Goal: Transaction & Acquisition: Obtain resource

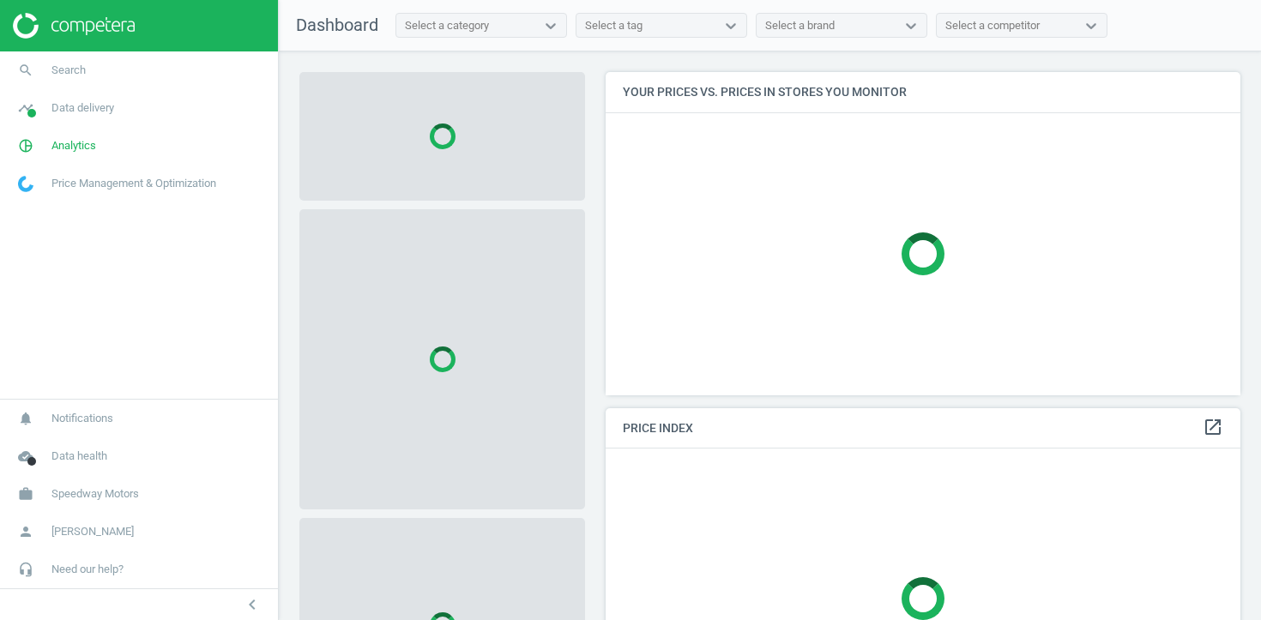
scroll to position [324, 635]
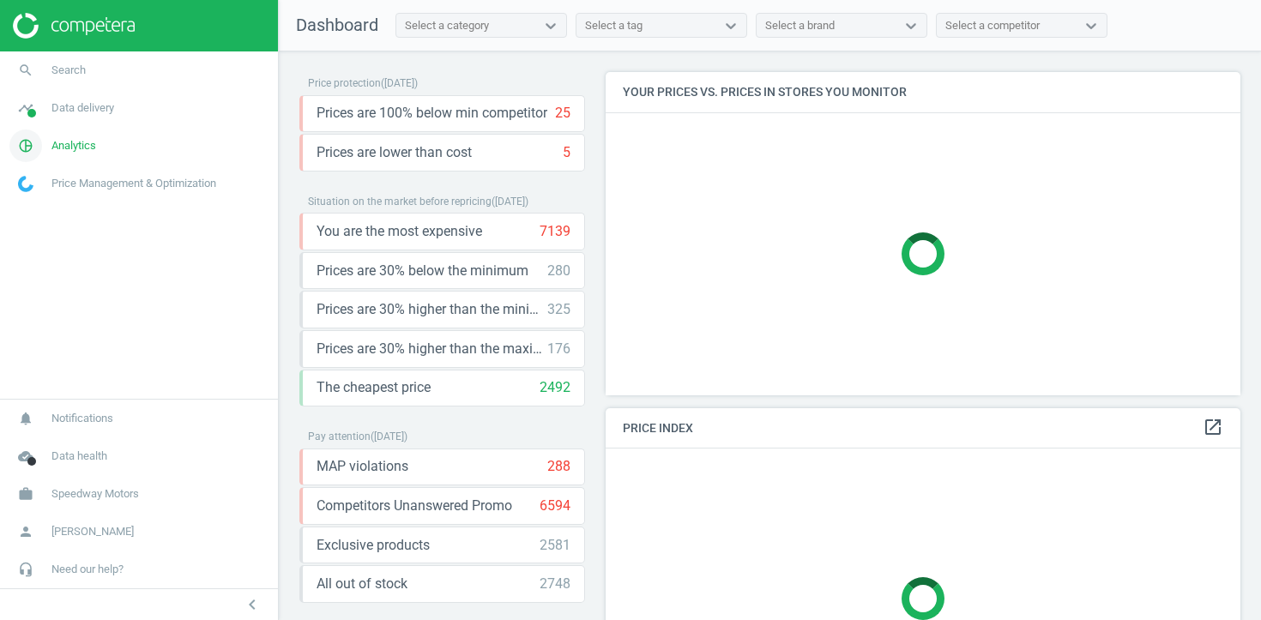
click at [54, 154] on link "pie_chart_outlined Analytics" at bounding box center [139, 146] width 278 height 38
click at [33, 203] on span "Products" at bounding box center [39, 209] width 40 height 14
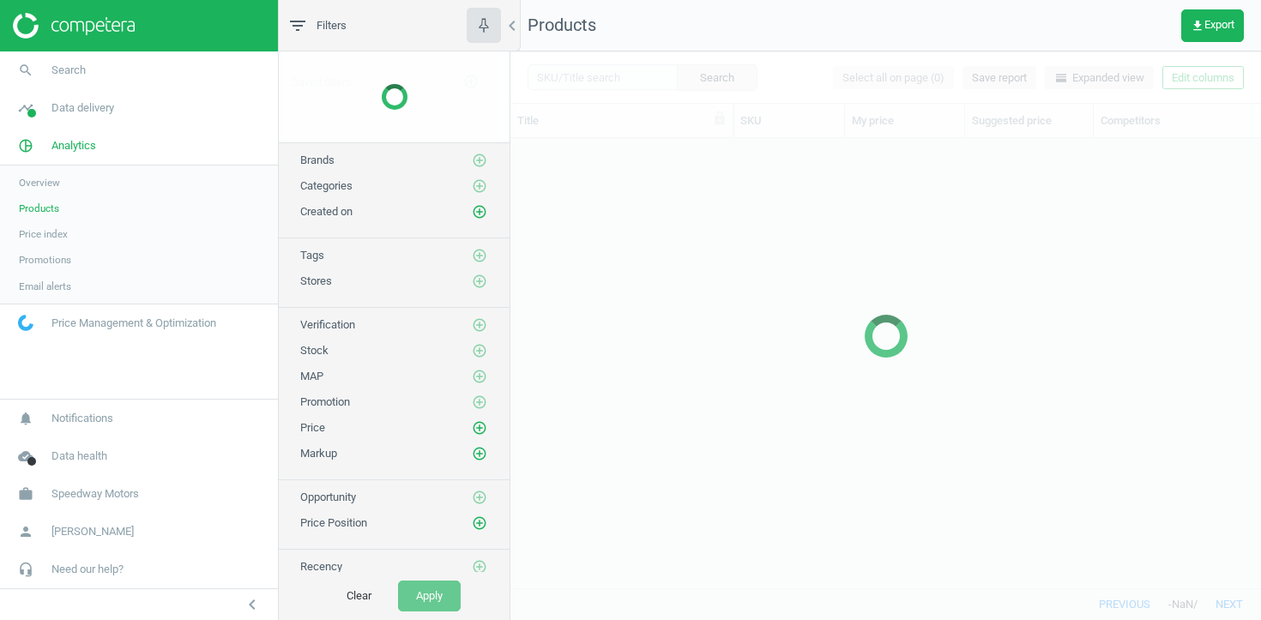
scroll to position [449, 750]
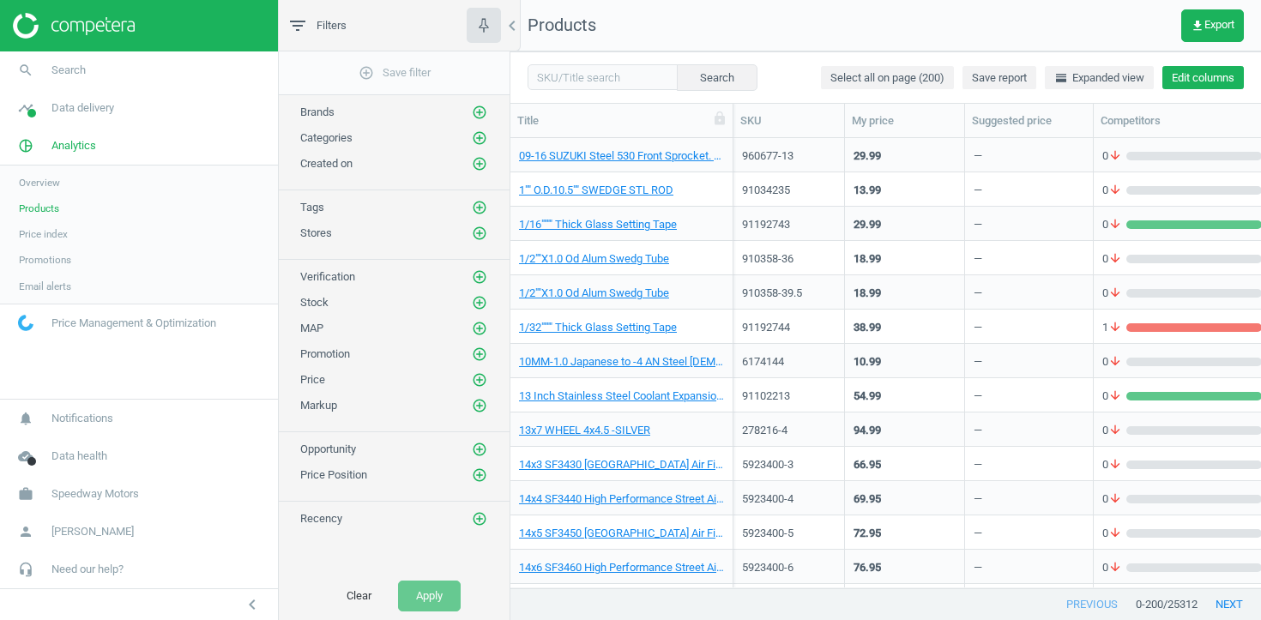
click at [1213, 81] on button "Edit columns" at bounding box center [1202, 78] width 81 height 24
click at [1208, 91] on div "Search Select all on page (200) Save report horizontal_split Expanded view Edit…" at bounding box center [885, 76] width 750 height 51
click at [1211, 78] on button "Edit columns" at bounding box center [1202, 78] width 81 height 24
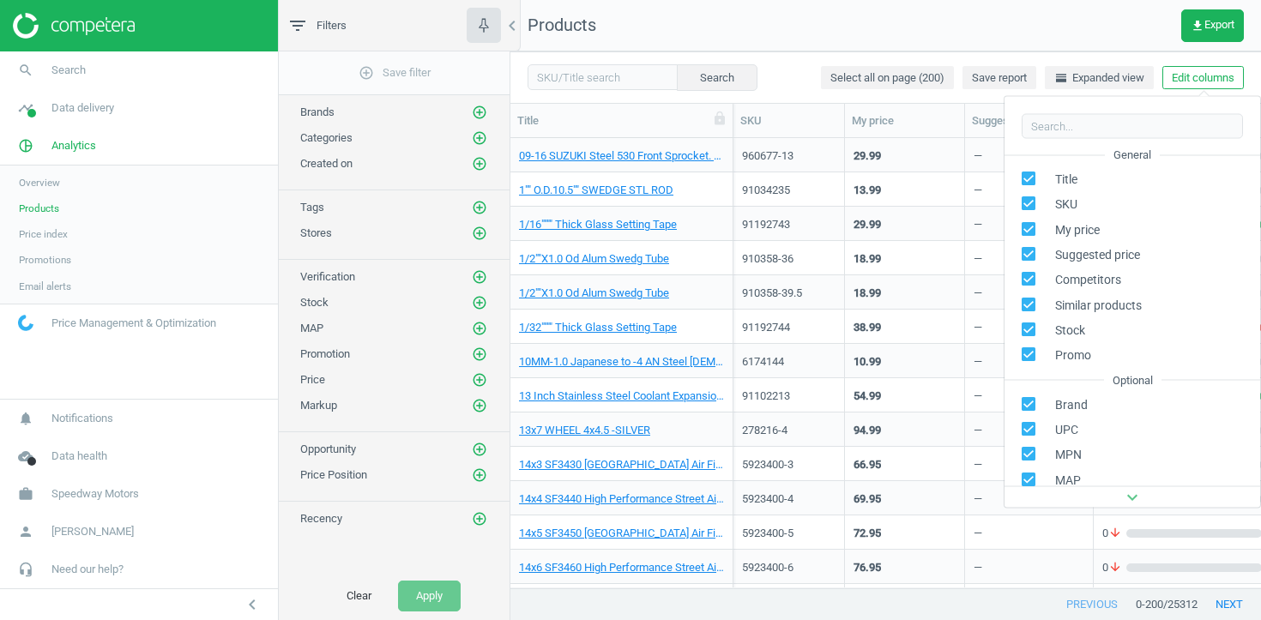
scroll to position [232, 0]
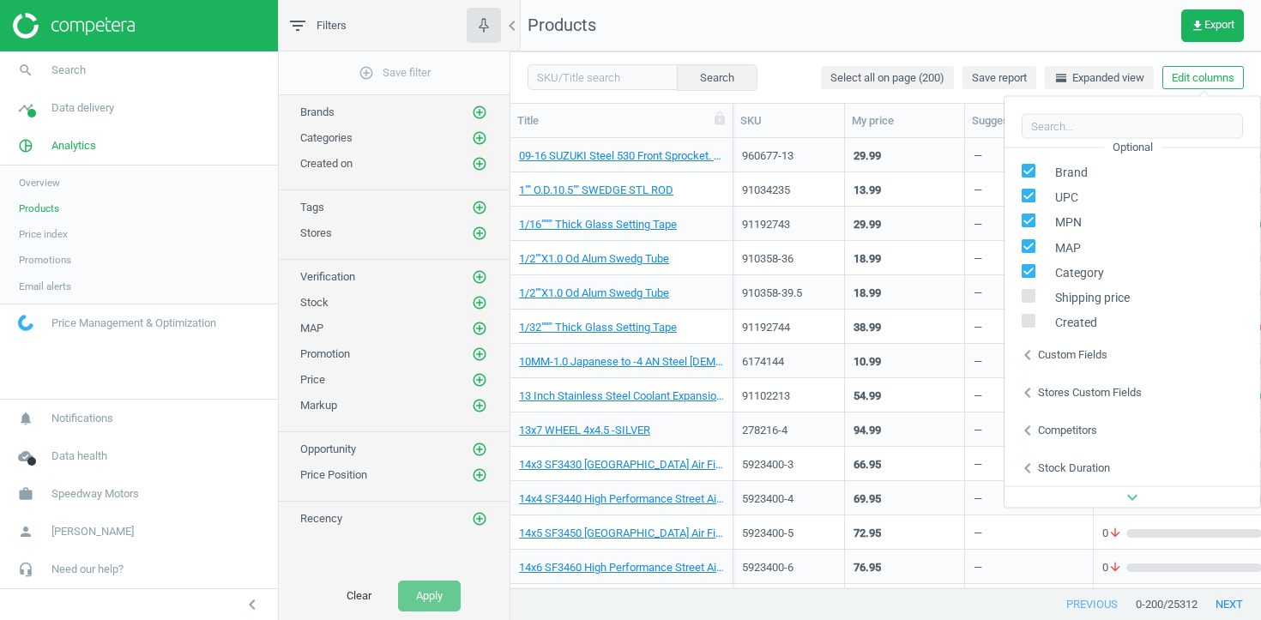
click at [1040, 390] on div "Stores custom fields" at bounding box center [1090, 391] width 104 height 15
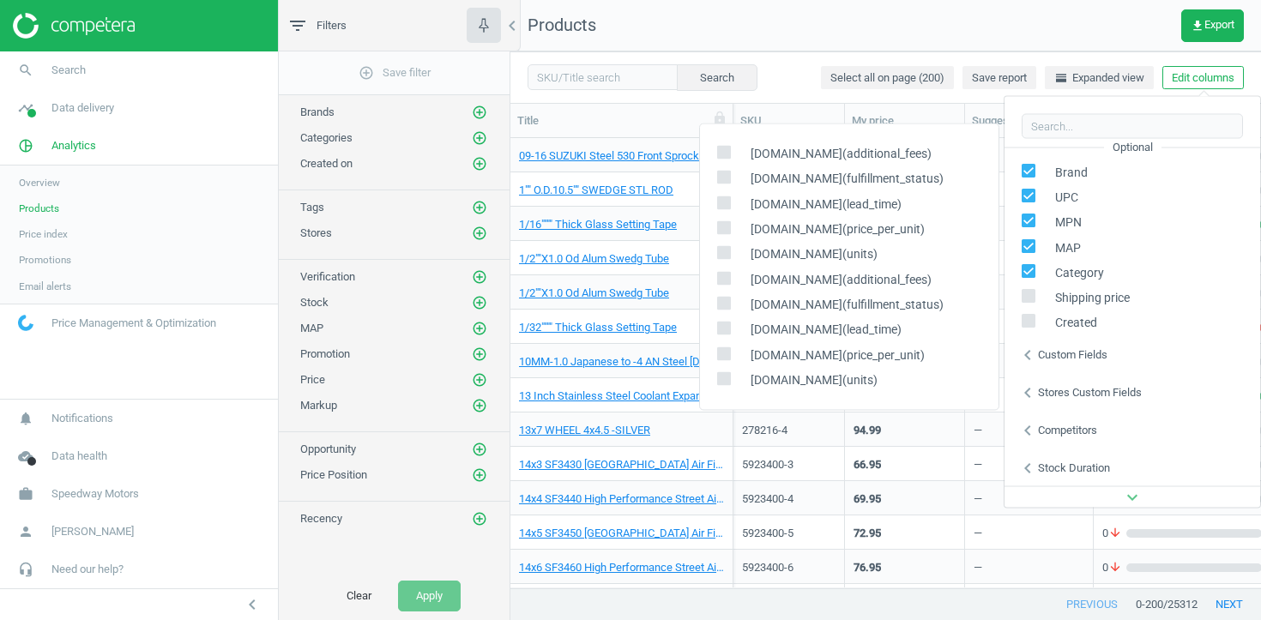
click at [718, 254] on input "checkbox" at bounding box center [723, 252] width 11 height 11
checkbox input "true"
click at [720, 218] on div "summitracing.com(price_per_unit)" at bounding box center [849, 229] width 298 height 25
click at [730, 235] on span at bounding box center [724, 231] width 14 height 13
click at [729, 233] on input "checkbox" at bounding box center [723, 227] width 11 height 11
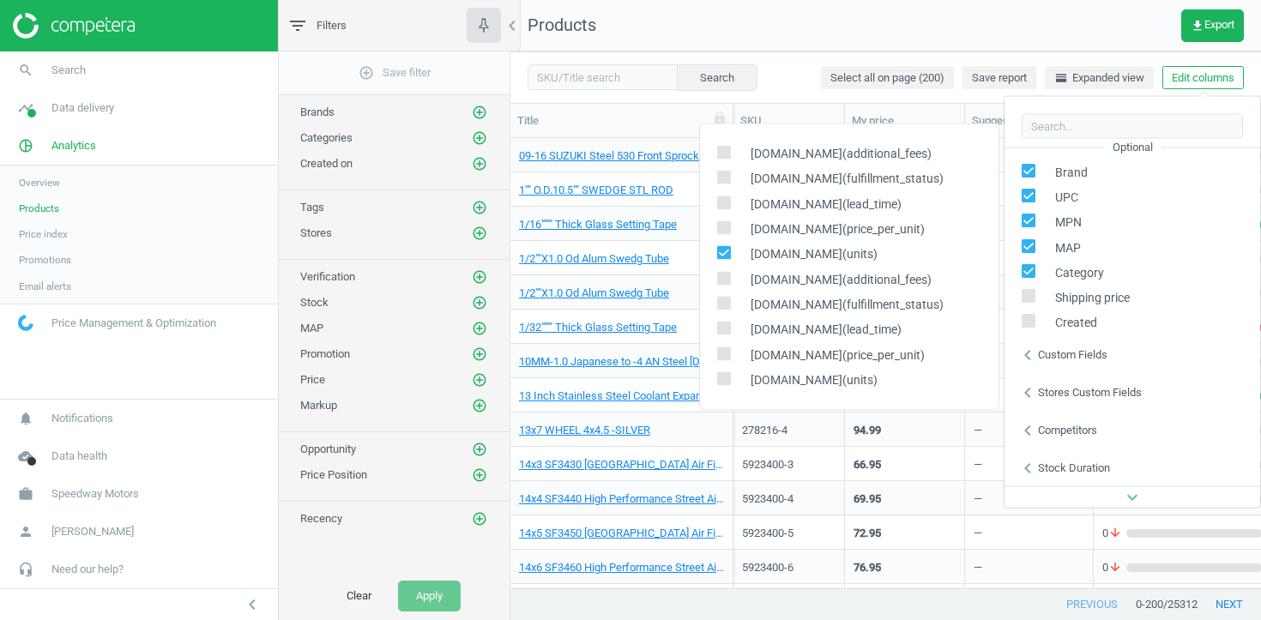
checkbox input "true"
click at [728, 209] on span at bounding box center [724, 205] width 14 height 13
click at [728, 208] on input "checkbox" at bounding box center [723, 202] width 11 height 11
checkbox input "true"
click at [726, 180] on input "checkbox" at bounding box center [723, 177] width 11 height 11
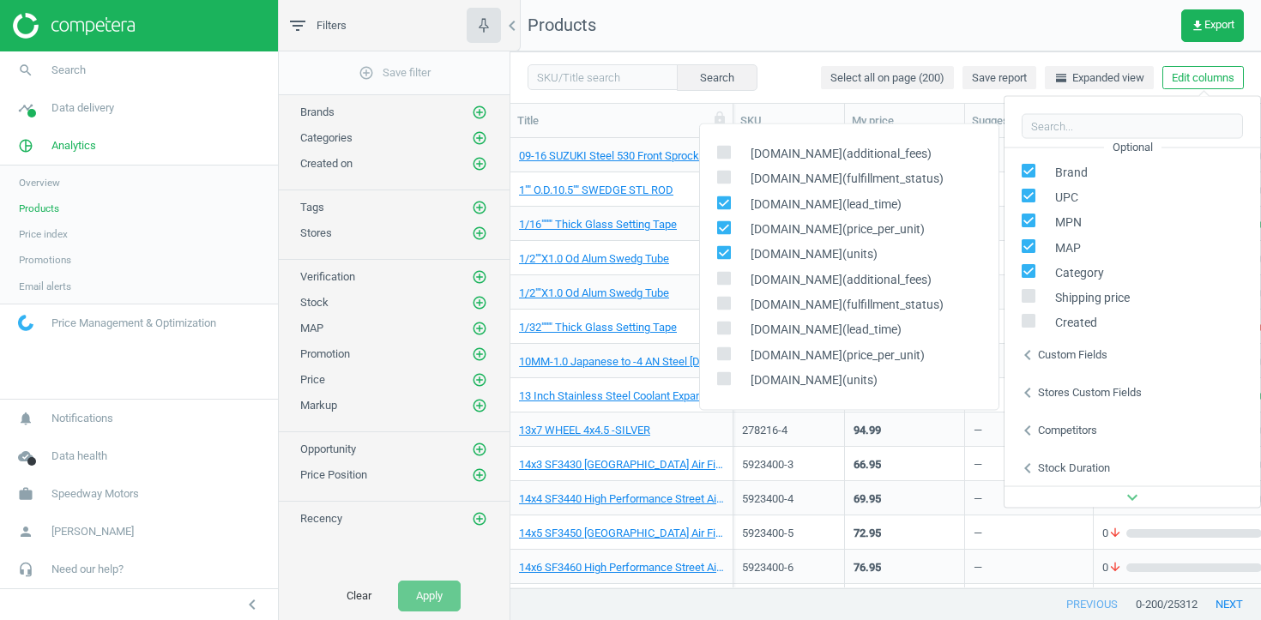
checkbox input "true"
click at [724, 154] on input "checkbox" at bounding box center [723, 152] width 11 height 11
checkbox input "true"
click at [878, 476] on div "66.95" at bounding box center [866, 467] width 27 height 21
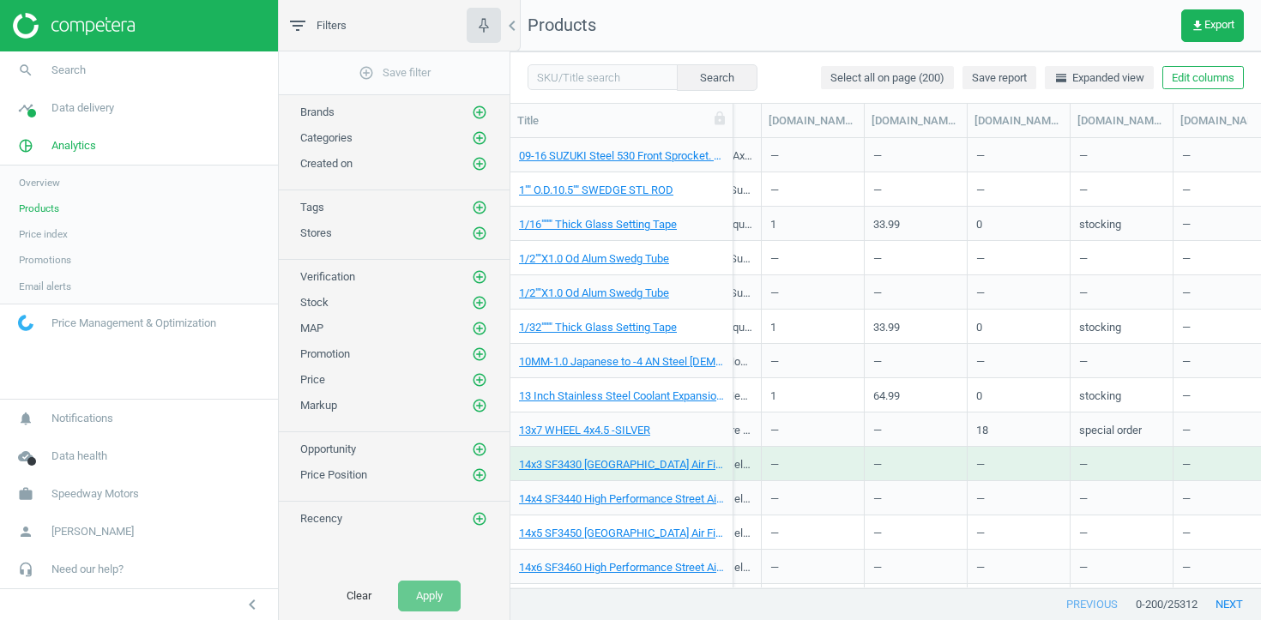
scroll to position [0, 1510]
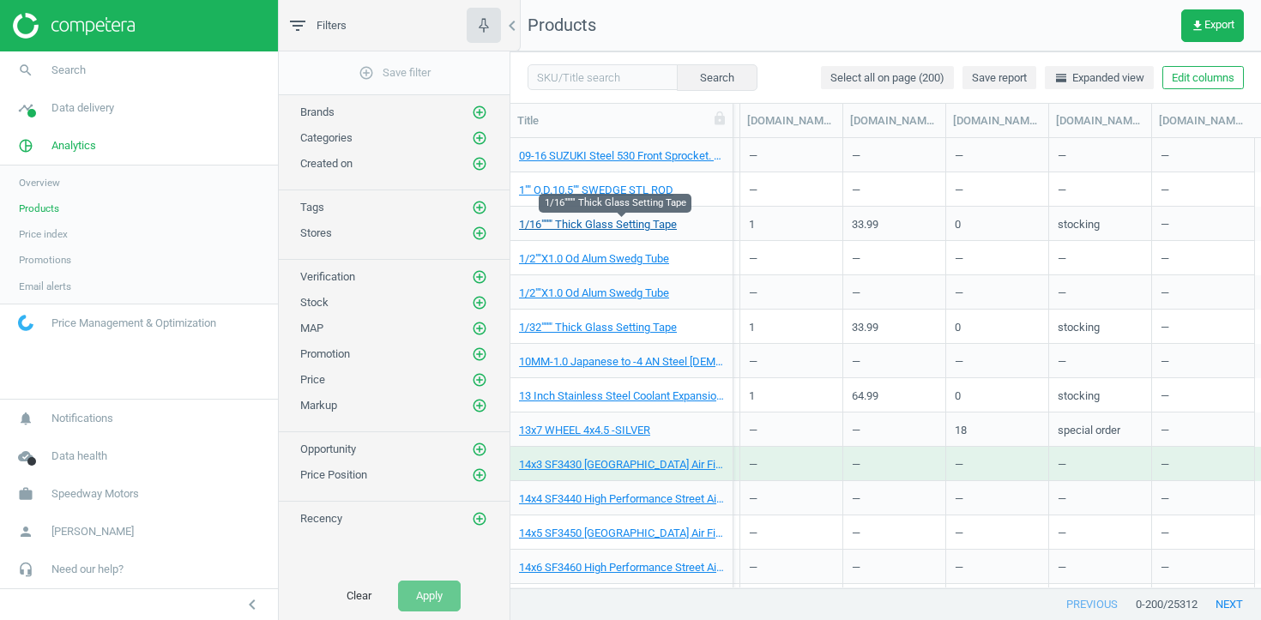
click at [629, 225] on link "1/16"""" Thick Glass Setting Tape" at bounding box center [598, 224] width 158 height 15
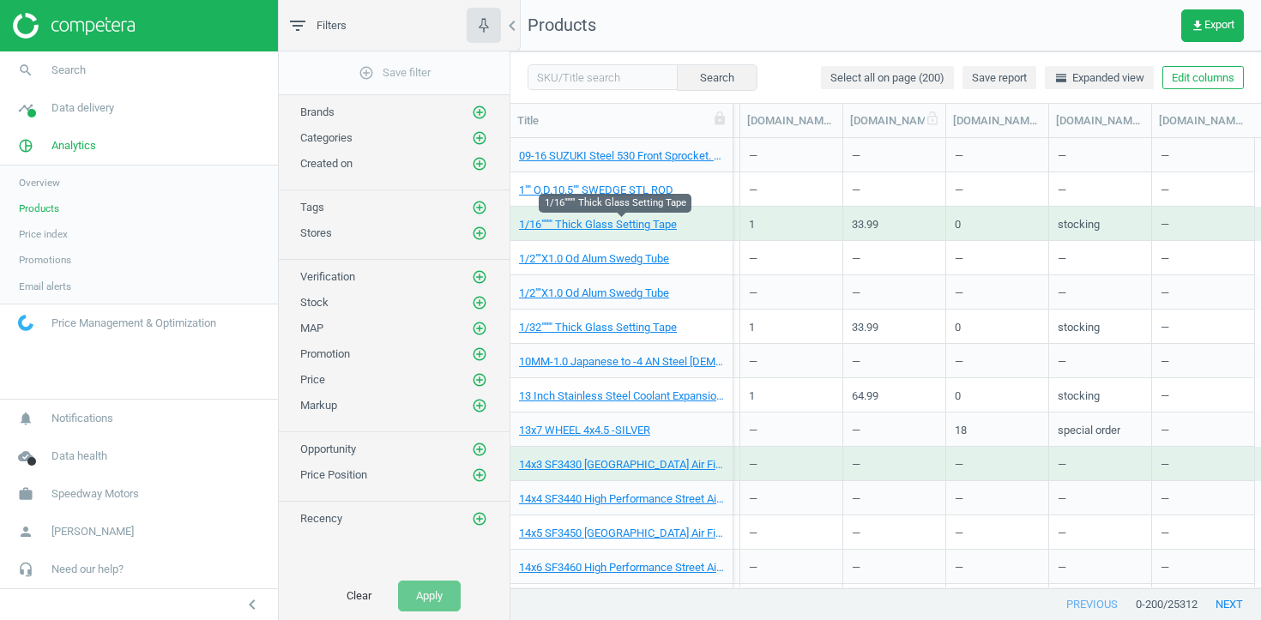
click at [886, 118] on div "summitracing.com(price_per_unit)" at bounding box center [894, 120] width 88 height 15
click at [1181, 86] on button "Edit columns" at bounding box center [1202, 78] width 81 height 24
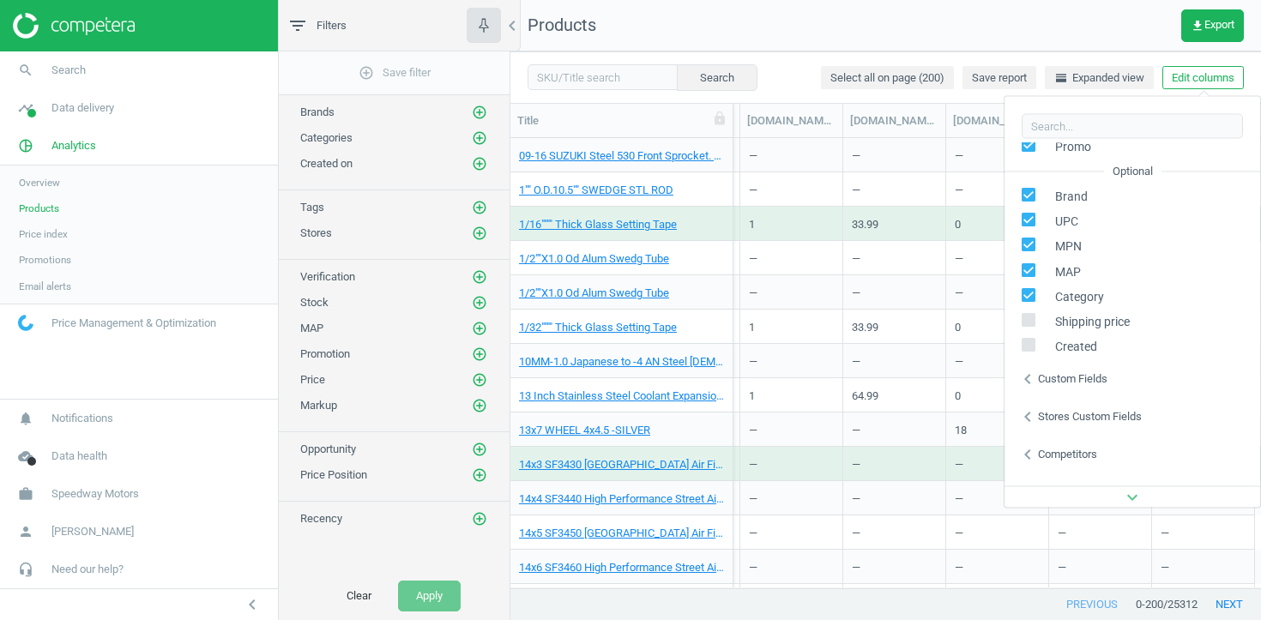
scroll to position [232, 0]
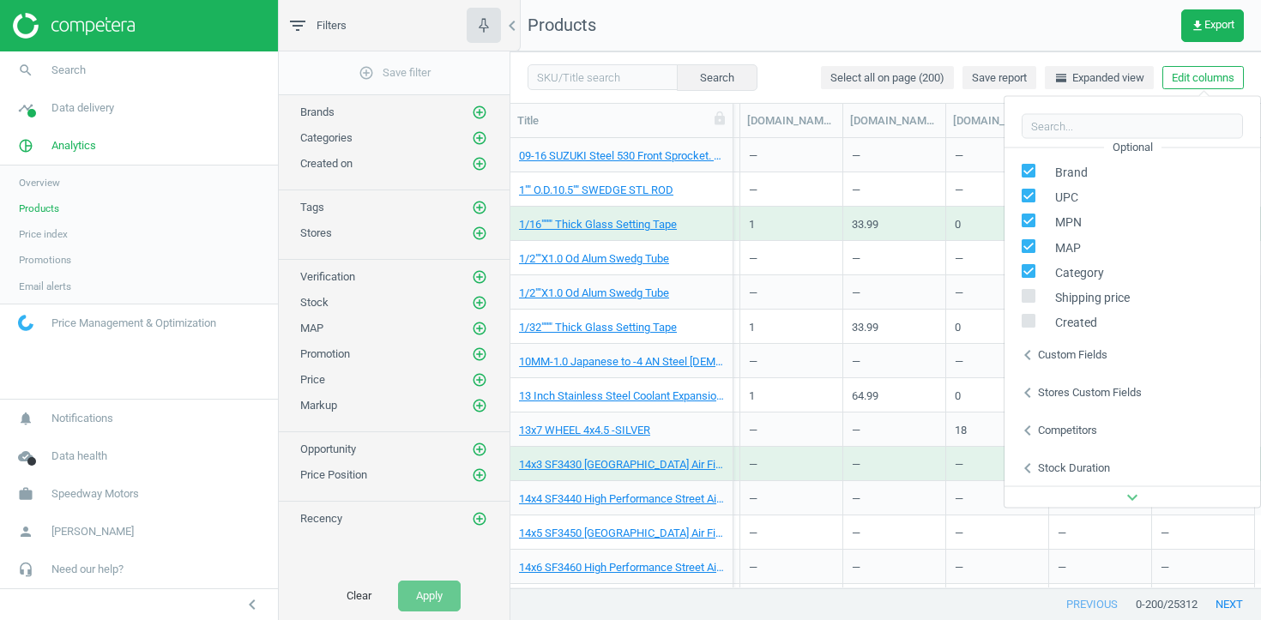
click at [1064, 389] on div "Stores custom fields" at bounding box center [1090, 391] width 104 height 15
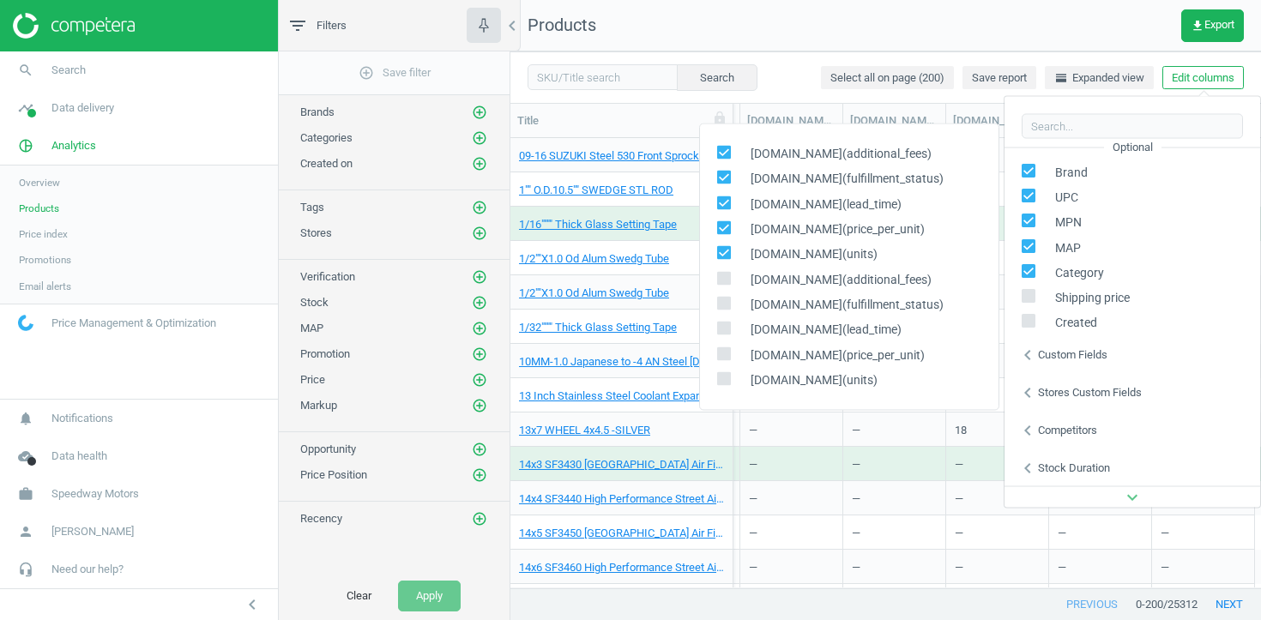
click at [869, 250] on span "summitracing.com(units)" at bounding box center [810, 254] width 136 height 16
copy span "units"
click at [819, 459] on div "—" at bounding box center [791, 464] width 85 height 30
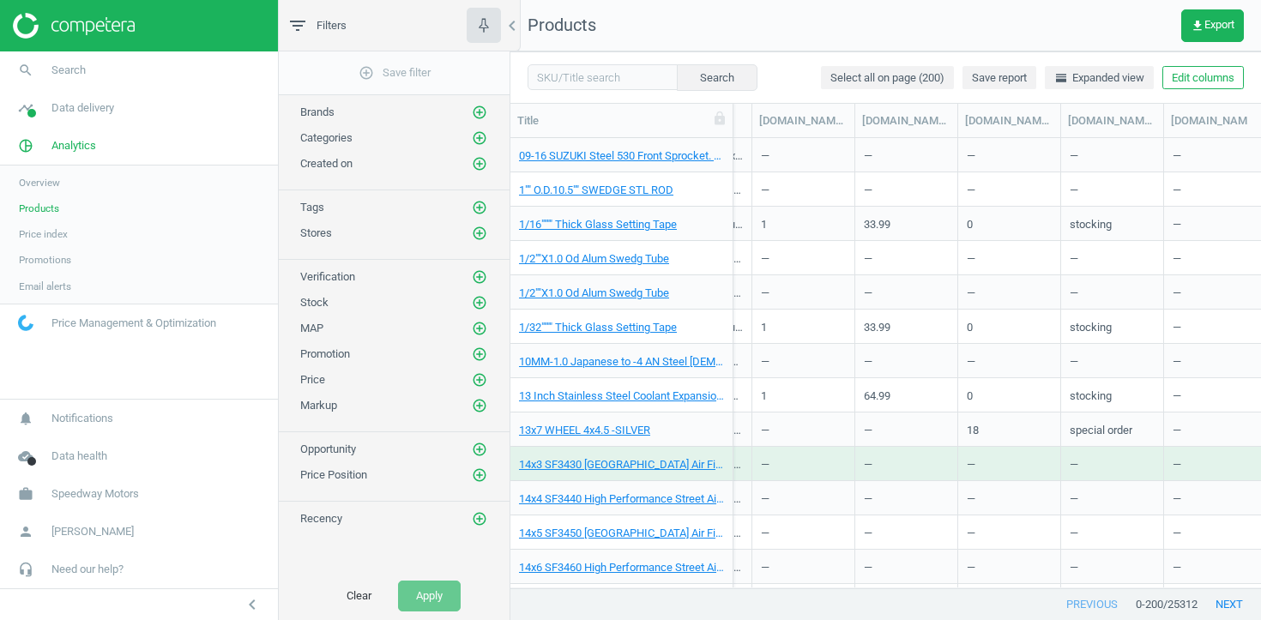
scroll to position [0, 1492]
drag, startPoint x: 821, startPoint y: 119, endPoint x: 830, endPoint y: 119, distance: 9.4
click at [801, 114] on div "summitracing.com(price_per_unit)" at bounding box center [810, 120] width 88 height 15
click at [818, 123] on div "summitracing.com(units)" at bounding box center [810, 120] width 88 height 15
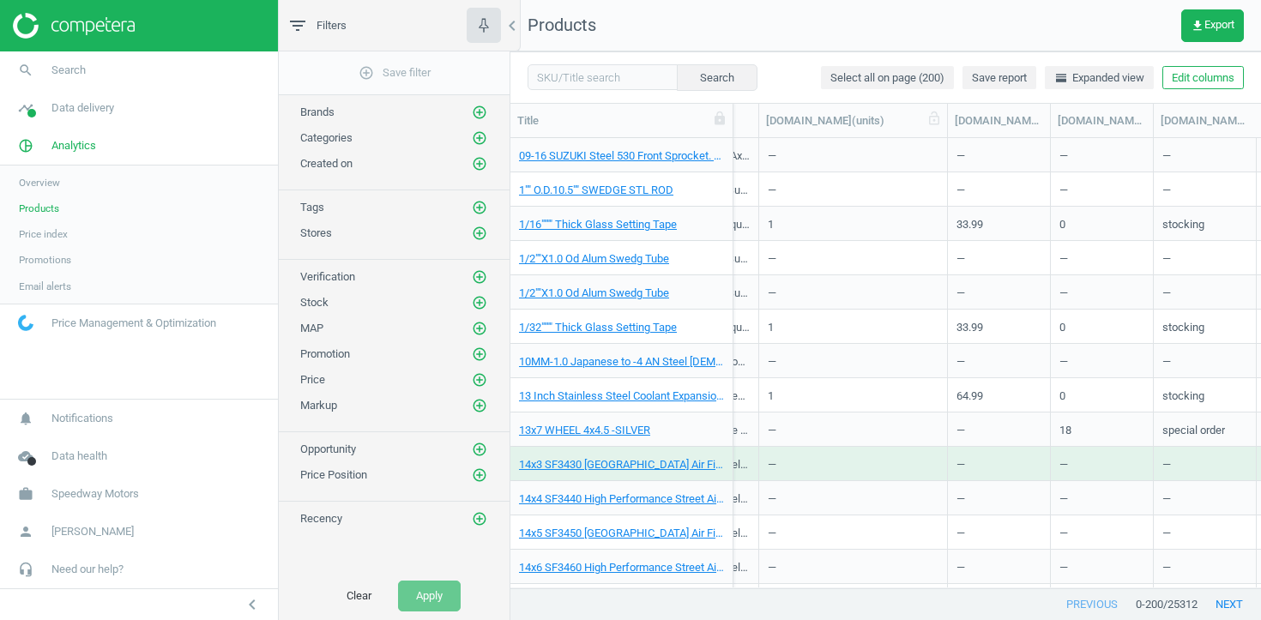
drag, startPoint x: 861, startPoint y: 120, endPoint x: 947, endPoint y: 121, distance: 85.8
click at [947, 122] on div at bounding box center [946, 120] width 17 height 33
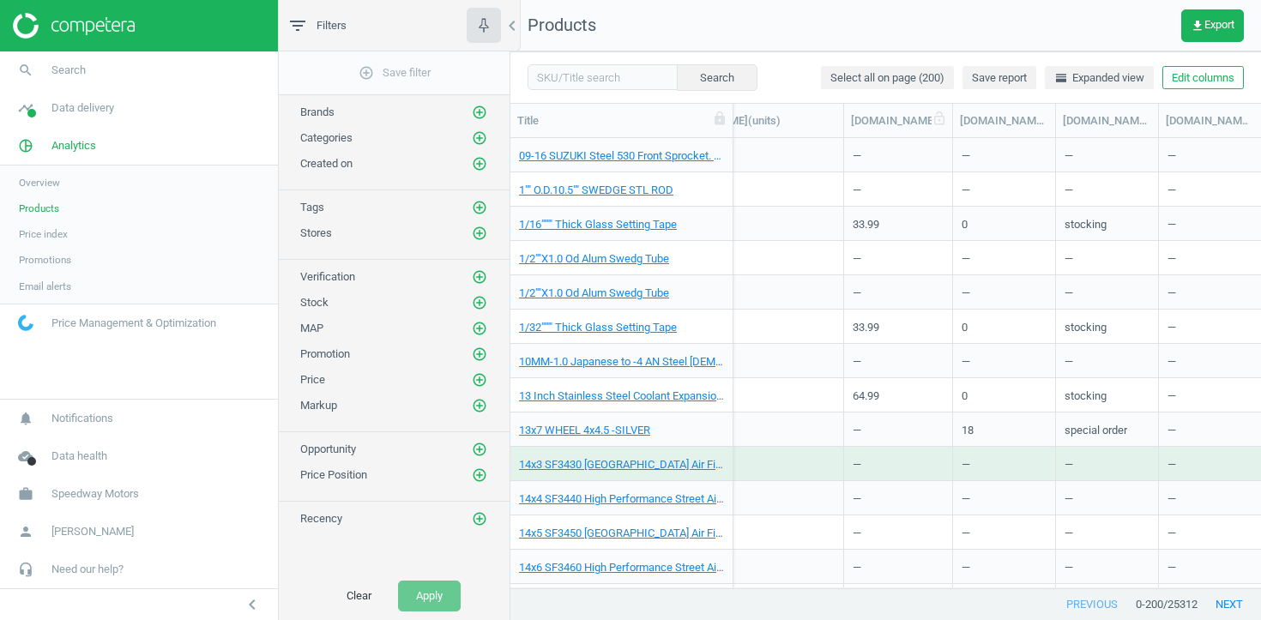
scroll to position [0, 1600]
drag, startPoint x: 943, startPoint y: 120, endPoint x: 1051, endPoint y: 119, distance: 107.2
click at [1051, 120] on div at bounding box center [1059, 120] width 17 height 33
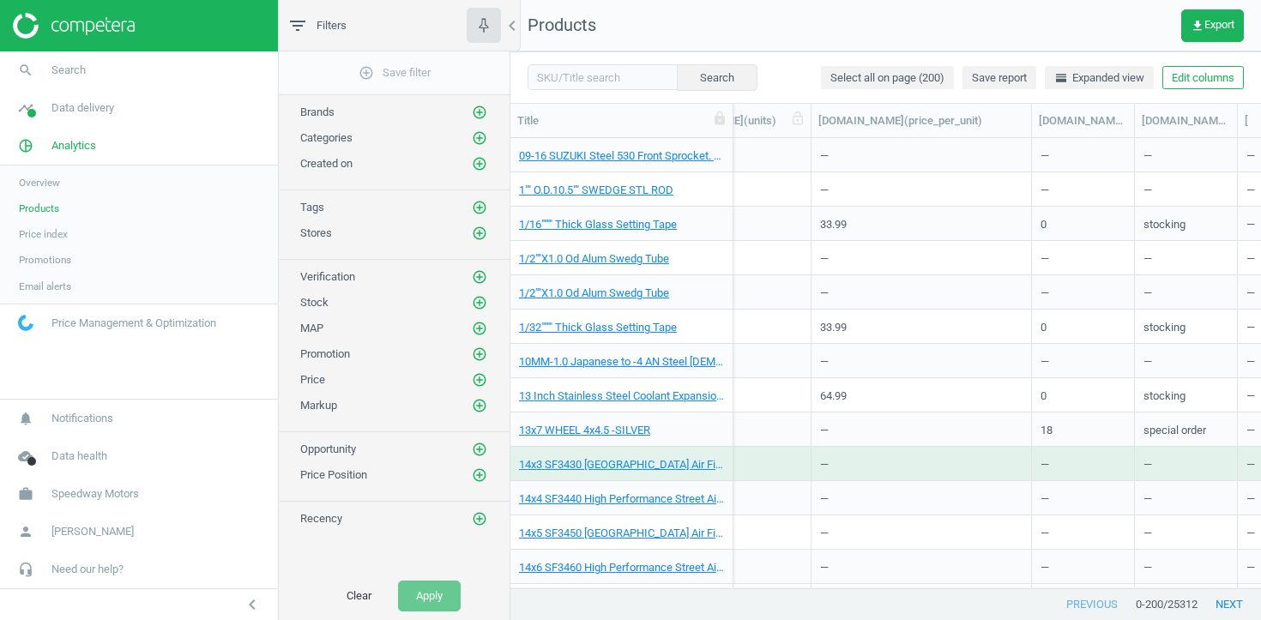
drag, startPoint x: 840, startPoint y: 123, endPoint x: 811, endPoint y: 128, distance: 28.6
click at [811, 128] on div at bounding box center [810, 120] width 17 height 33
click at [1029, 120] on div at bounding box center [1027, 120] width 17 height 33
click at [1148, 125] on div "summitracing.com(fulfillment_status)" at bounding box center [1182, 120] width 88 height 15
drag, startPoint x: 1129, startPoint y: 124, endPoint x: 1234, endPoint y: 130, distance: 104.8
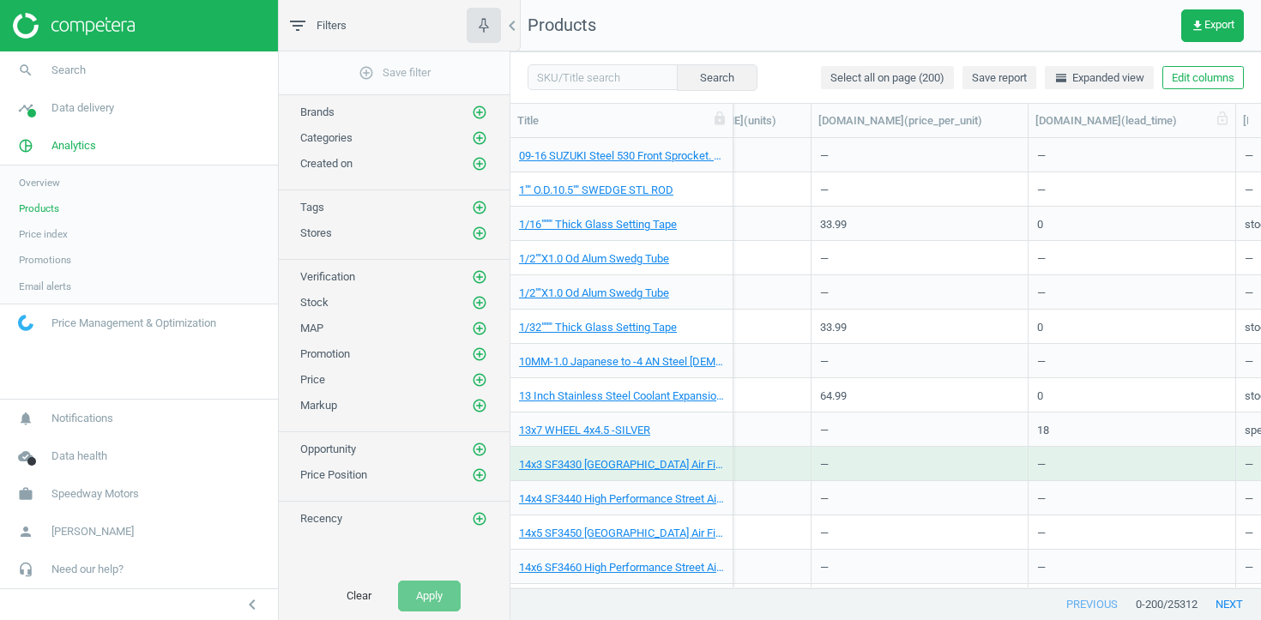
click at [1234, 130] on div at bounding box center [1234, 120] width 17 height 33
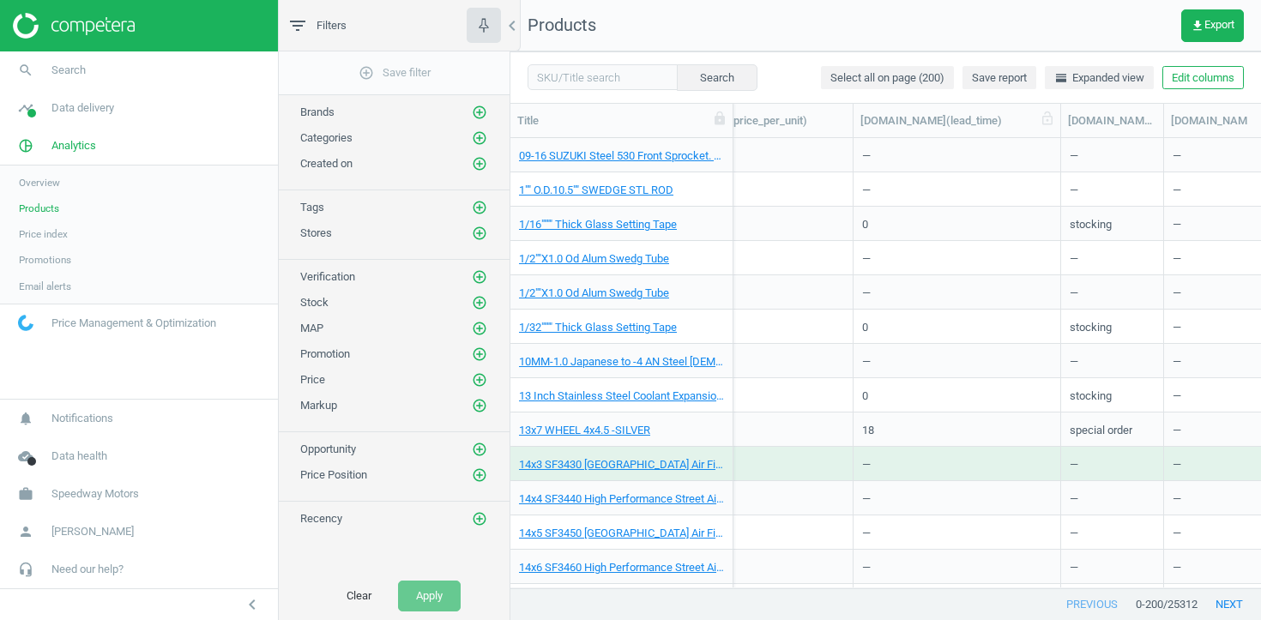
scroll to position [0, 1786]
drag, startPoint x: 1155, startPoint y: 123, endPoint x: 1260, endPoint y: 139, distance: 105.9
click at [1260, 139] on div "Title SKU My price Suggested price Competitors Similar products Stock Promo Bra…" at bounding box center [885, 346] width 750 height 485
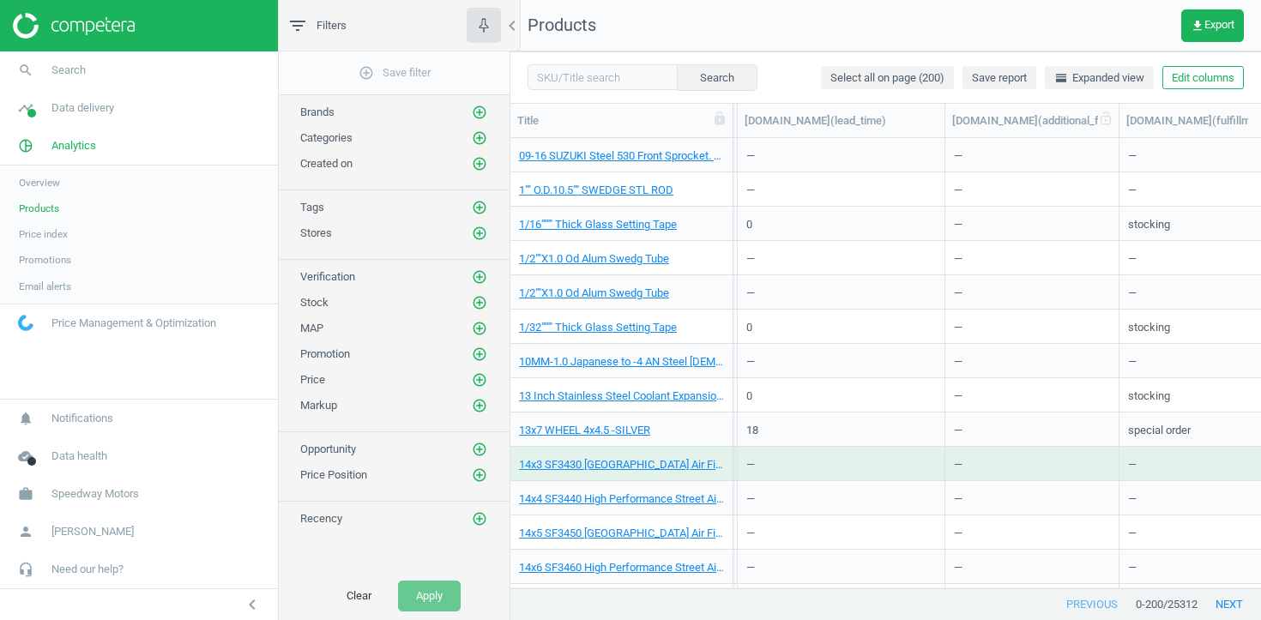
scroll to position [0, 1891]
drag, startPoint x: 1044, startPoint y: 118, endPoint x: 1159, endPoint y: 121, distance: 115.8
click at [1159, 121] on div at bounding box center [1160, 120] width 17 height 33
drag, startPoint x: 1152, startPoint y: 128, endPoint x: 1170, endPoint y: 125, distance: 18.2
click at [1170, 125] on div at bounding box center [1171, 120] width 17 height 33
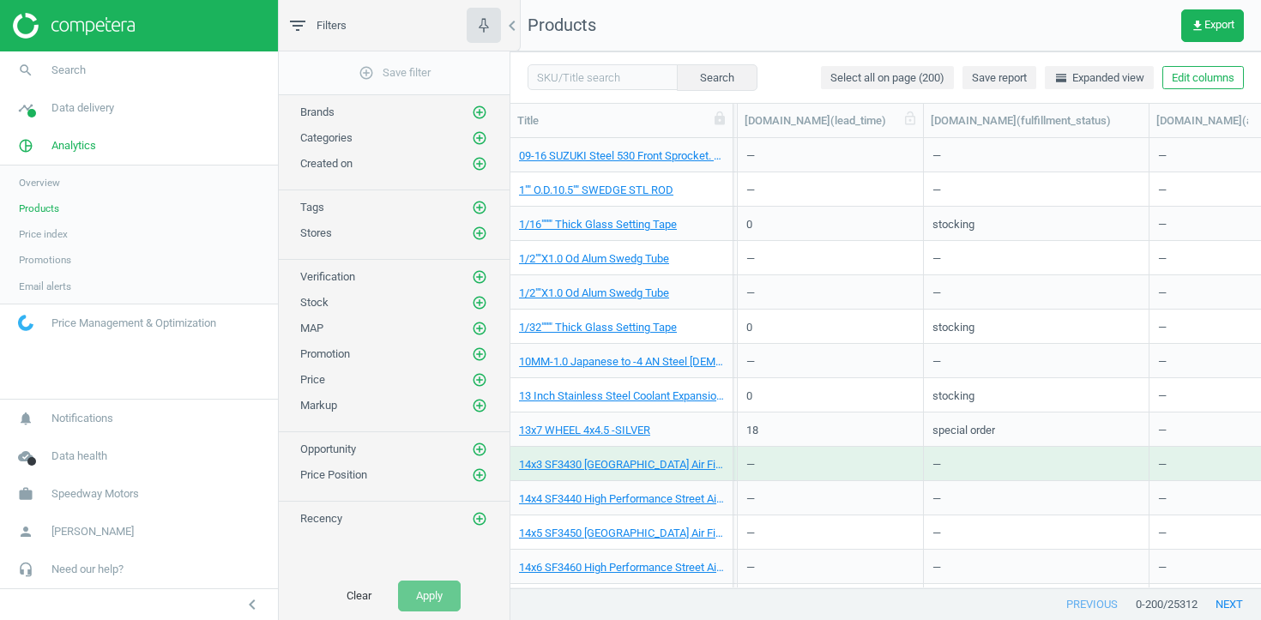
drag, startPoint x: 949, startPoint y: 123, endPoint x: 928, endPoint y: 125, distance: 21.6
click at [928, 125] on div at bounding box center [922, 120] width 17 height 33
click at [972, 226] on div "stocking" at bounding box center [965, 227] width 42 height 21
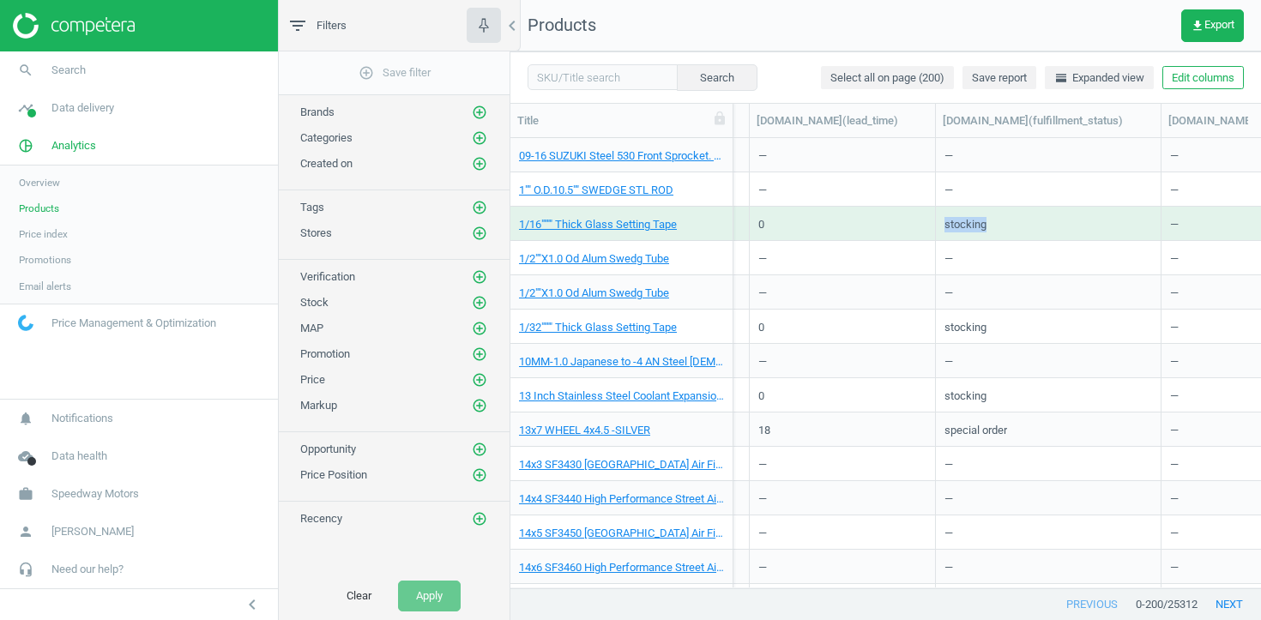
click at [972, 226] on div "stocking" at bounding box center [965, 227] width 42 height 21
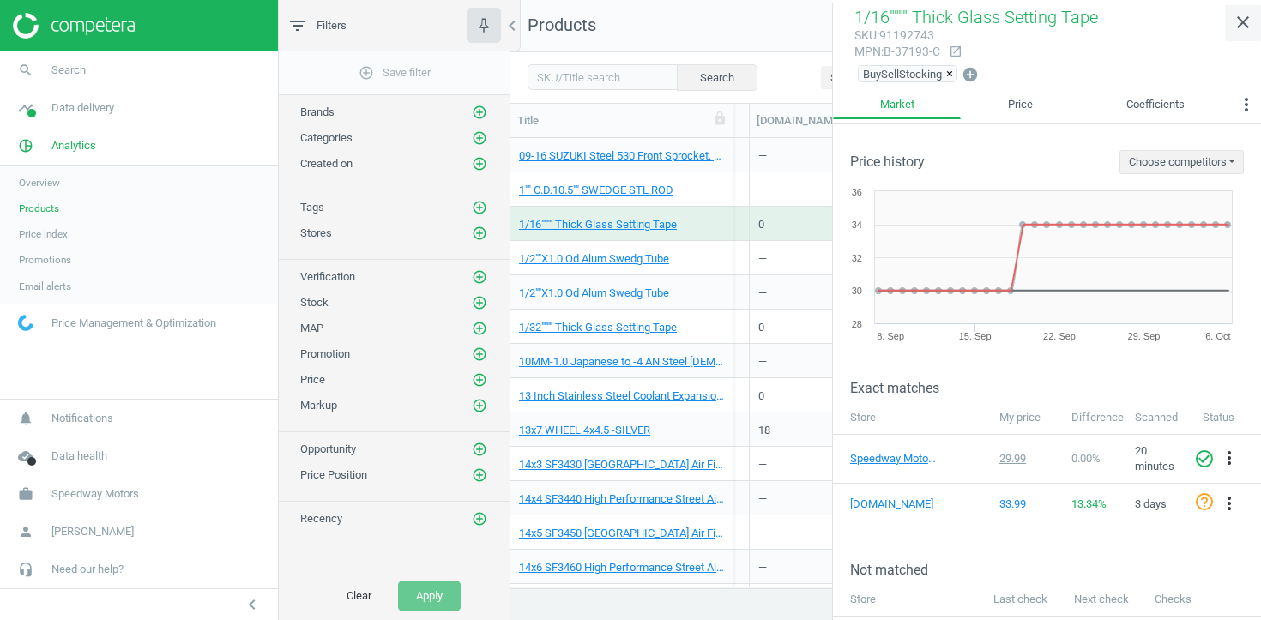
click at [1238, 29] on icon "close" at bounding box center [1242, 22] width 21 height 21
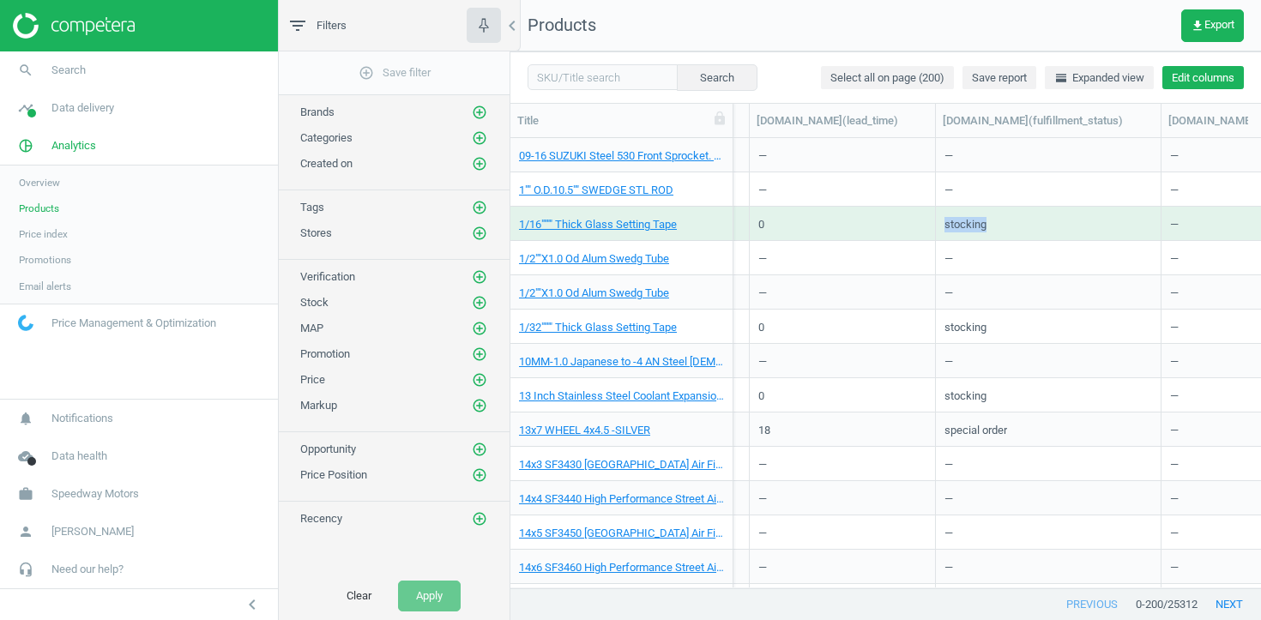
copy div "stocking"
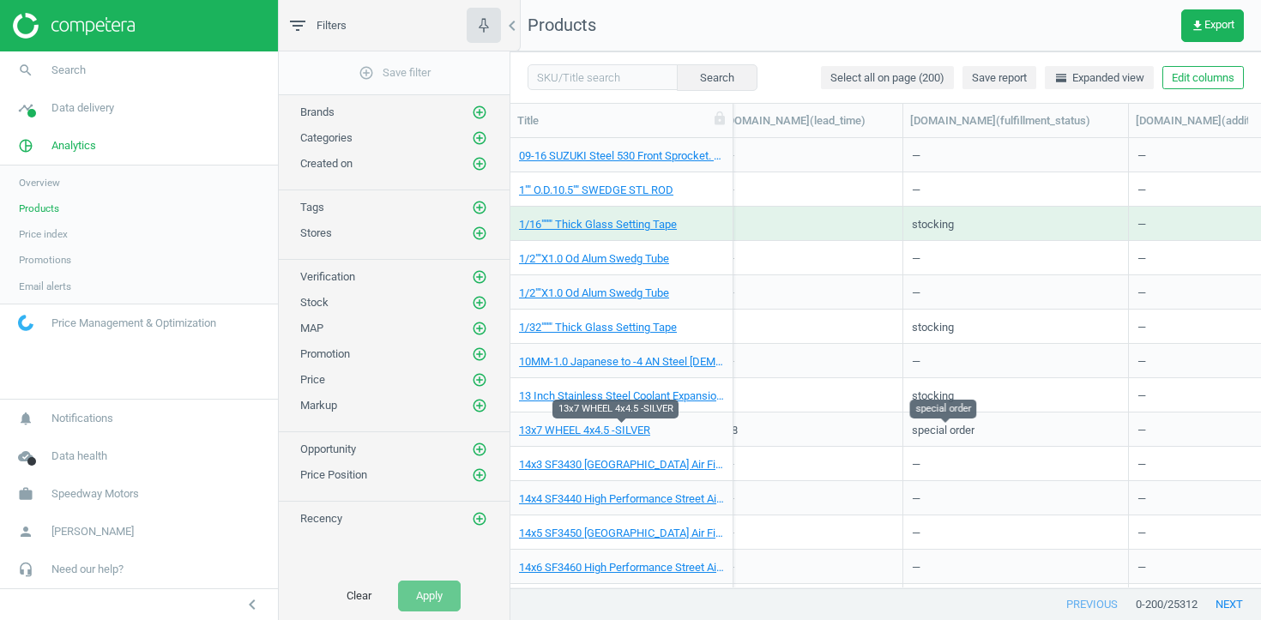
click at [954, 433] on div "special order" at bounding box center [943, 433] width 63 height 21
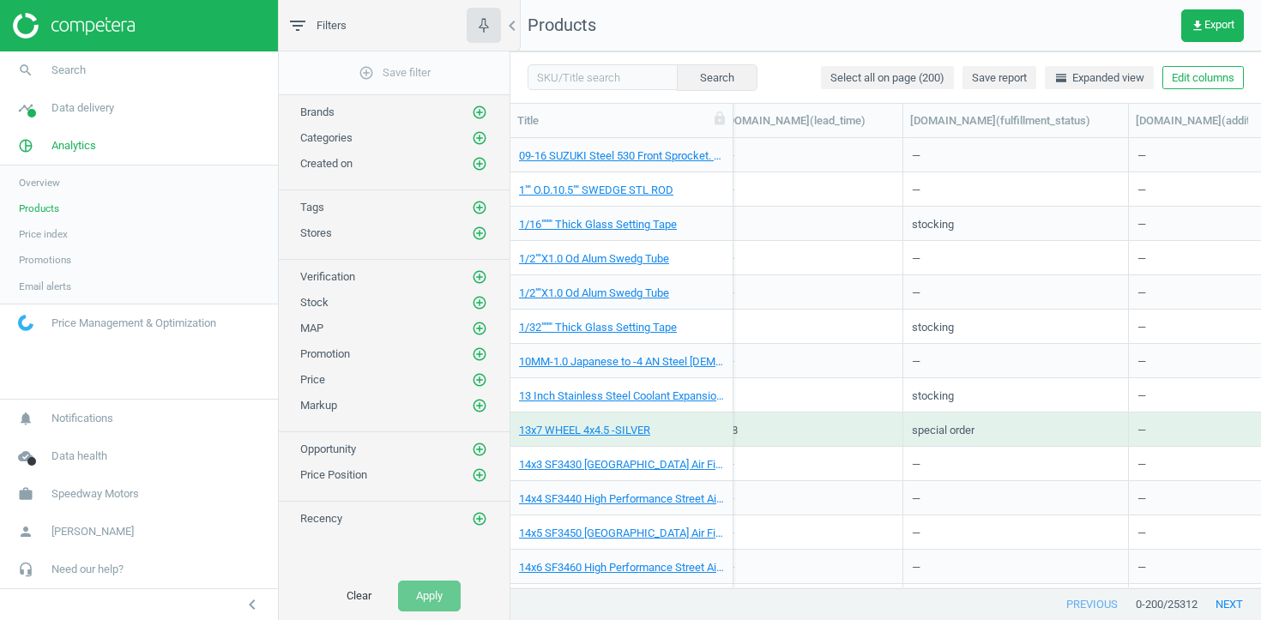
click at [954, 433] on div "special order" at bounding box center [943, 433] width 63 height 21
click at [954, 433] on body "Group 2 Created with Sketch. ic/cloud_download/grey600 Created with Sketch. gra…" at bounding box center [630, 310] width 1261 height 620
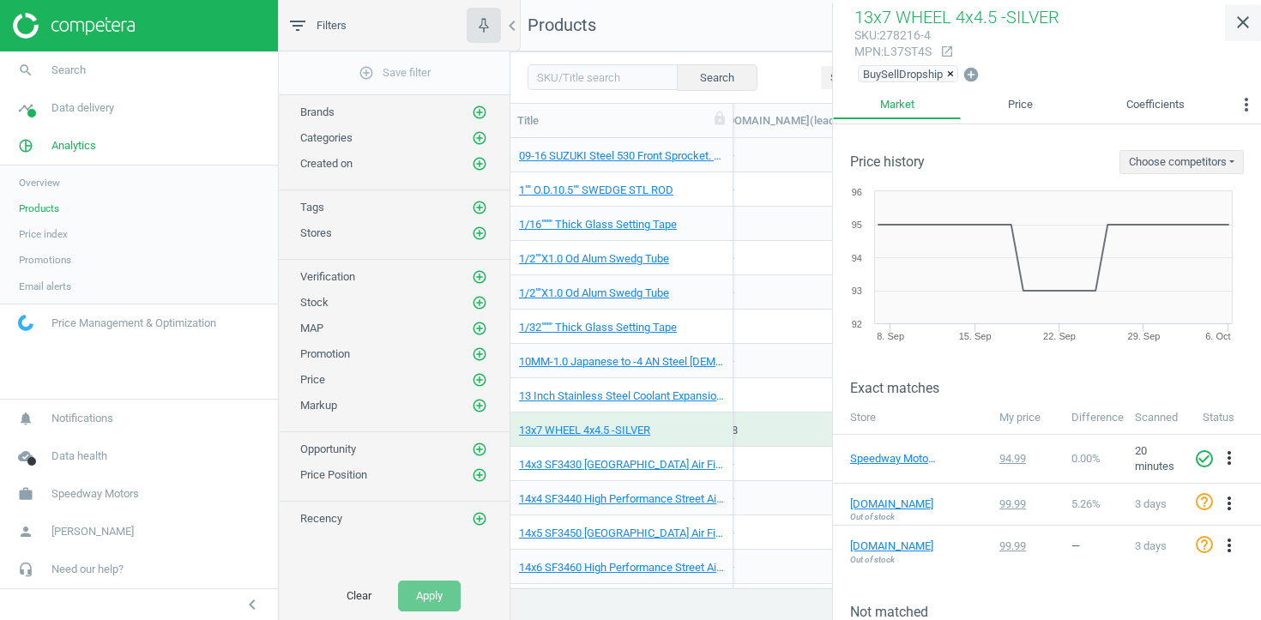
click at [1235, 34] on link "close" at bounding box center [1243, 22] width 36 height 37
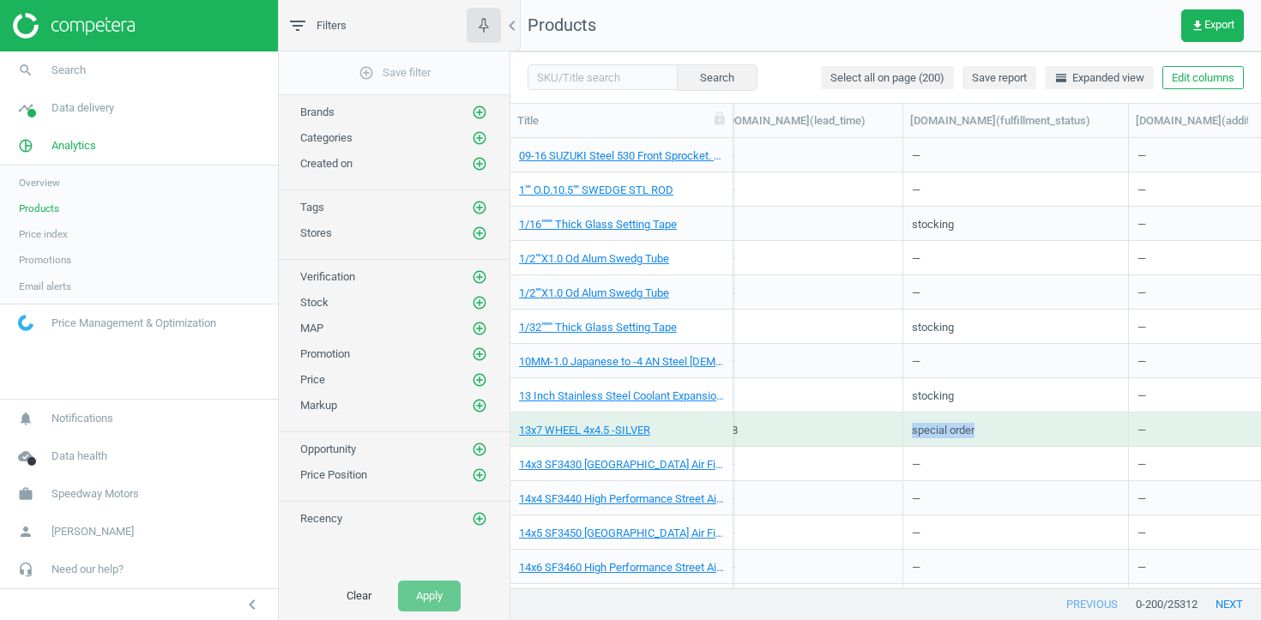
copy div "special order"
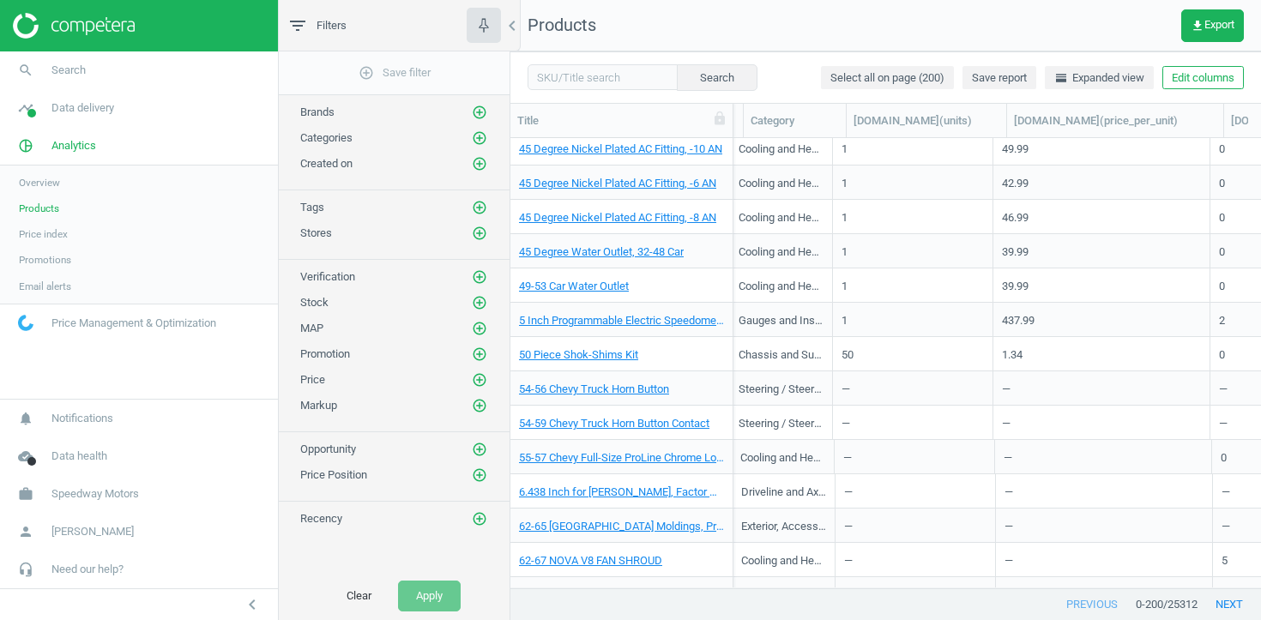
scroll to position [0, 0]
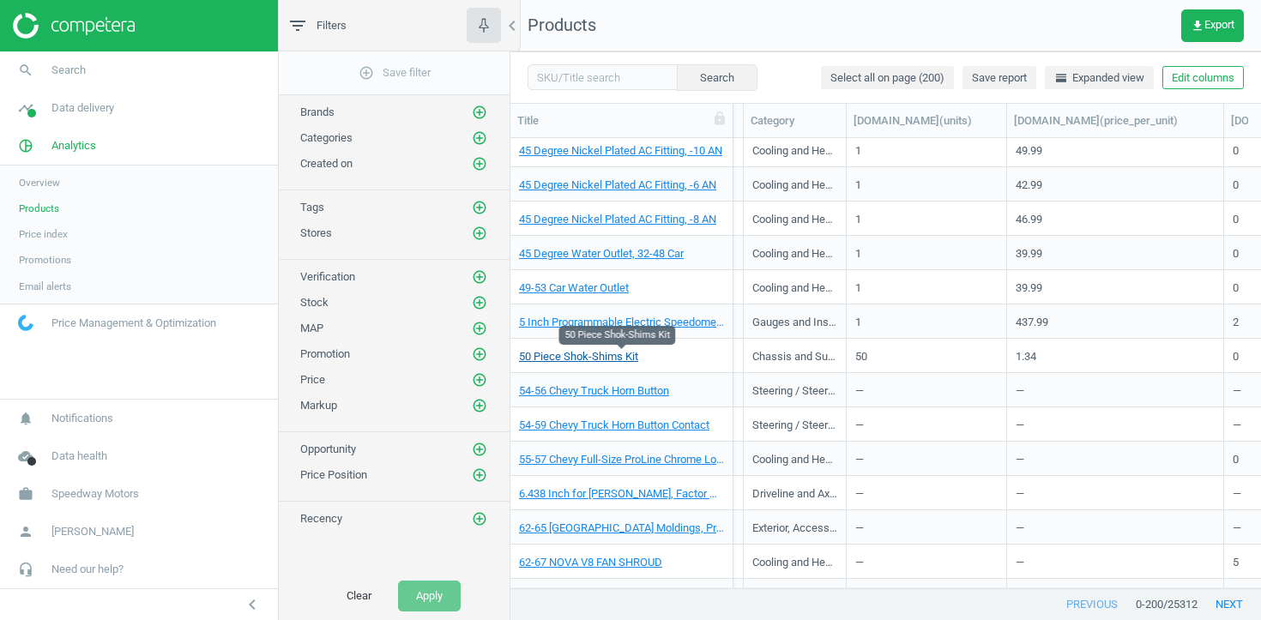
click at [628, 355] on link "50 Piece Shok-Shims Kit" at bounding box center [578, 356] width 119 height 15
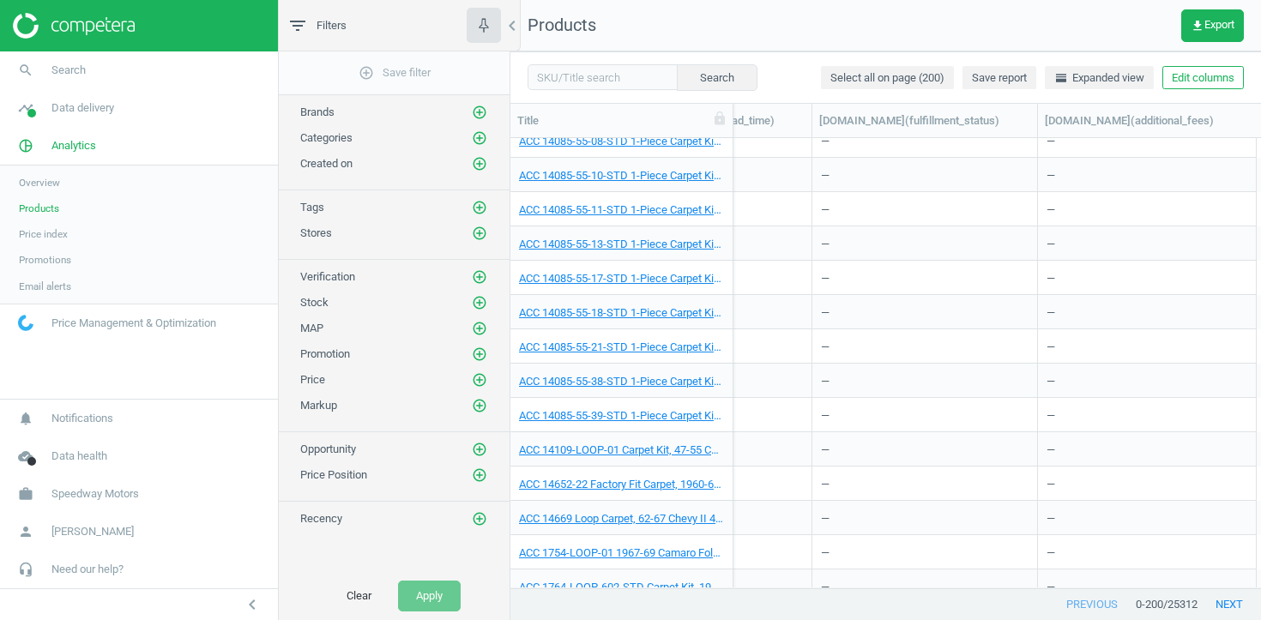
scroll to position [6412, 0]
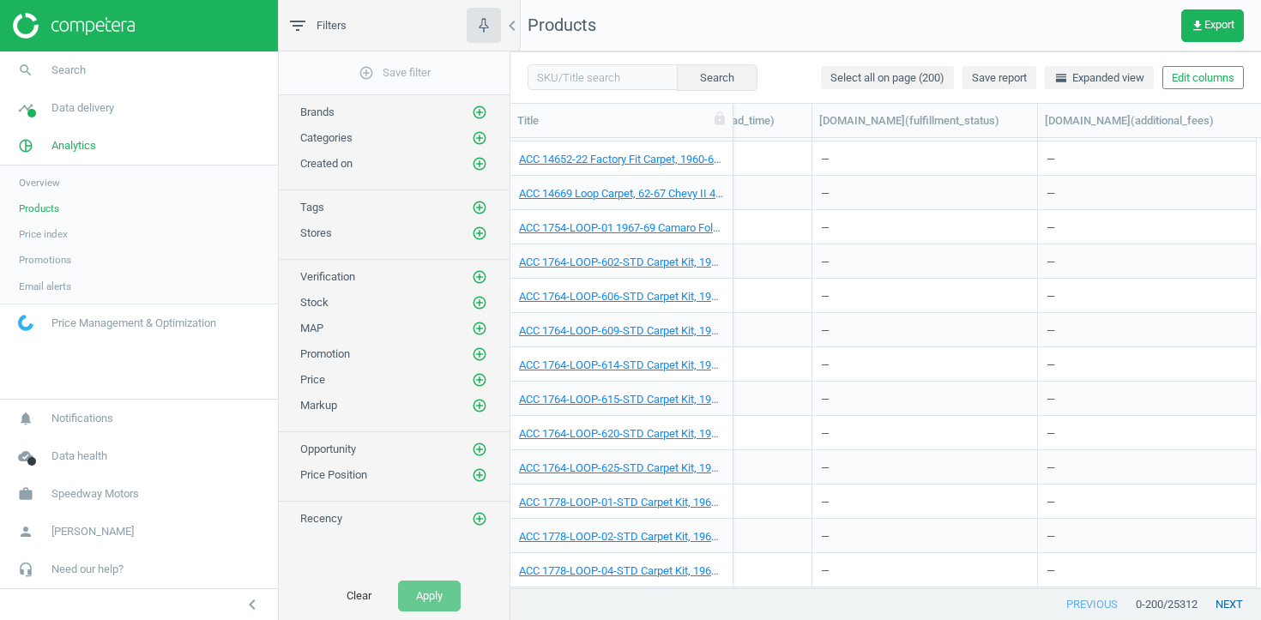
click at [1232, 600] on button "next" at bounding box center [1228, 604] width 63 height 31
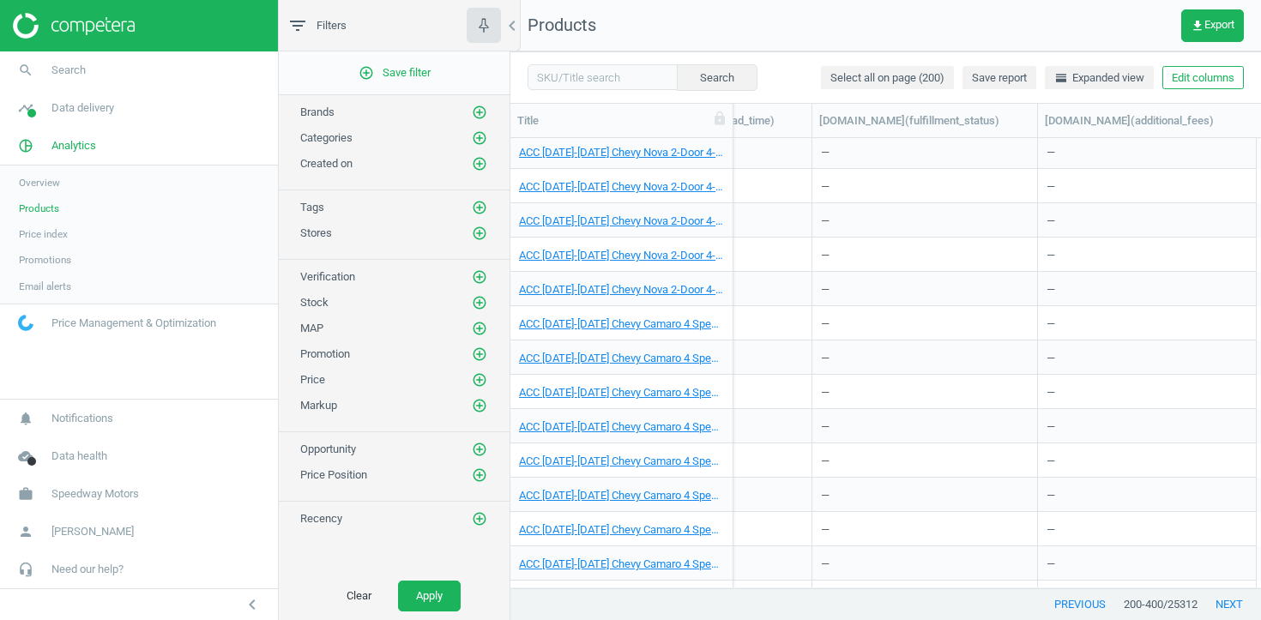
scroll to position [6412, 0]
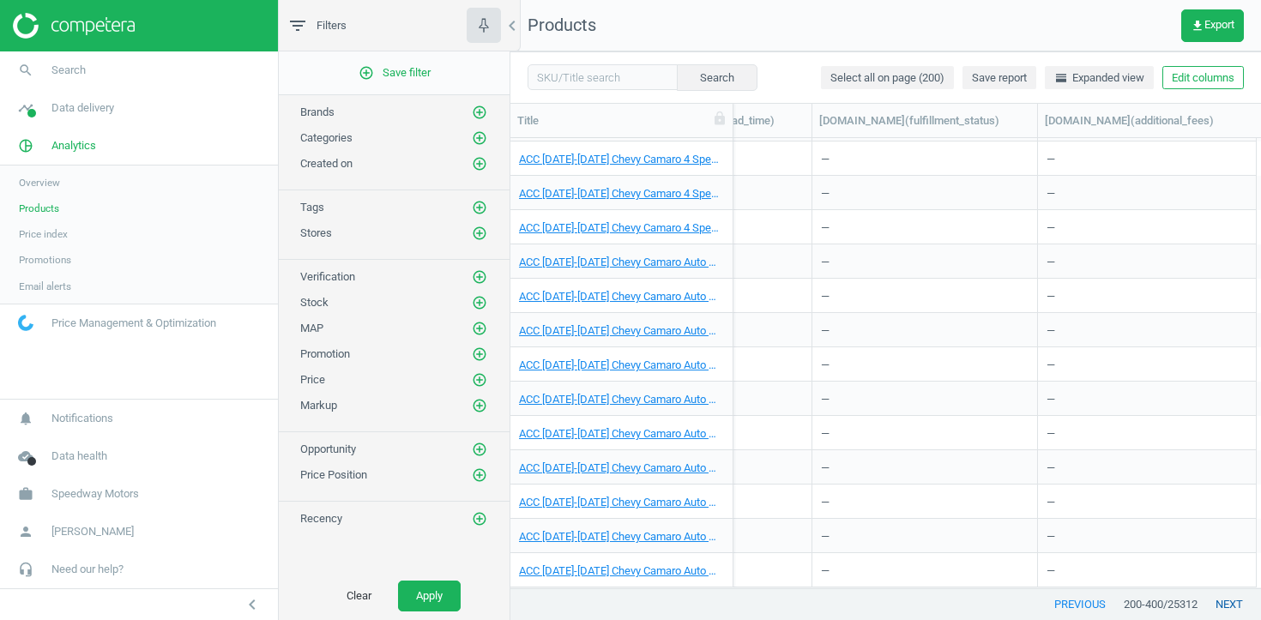
click at [1220, 604] on button "next" at bounding box center [1228, 604] width 63 height 31
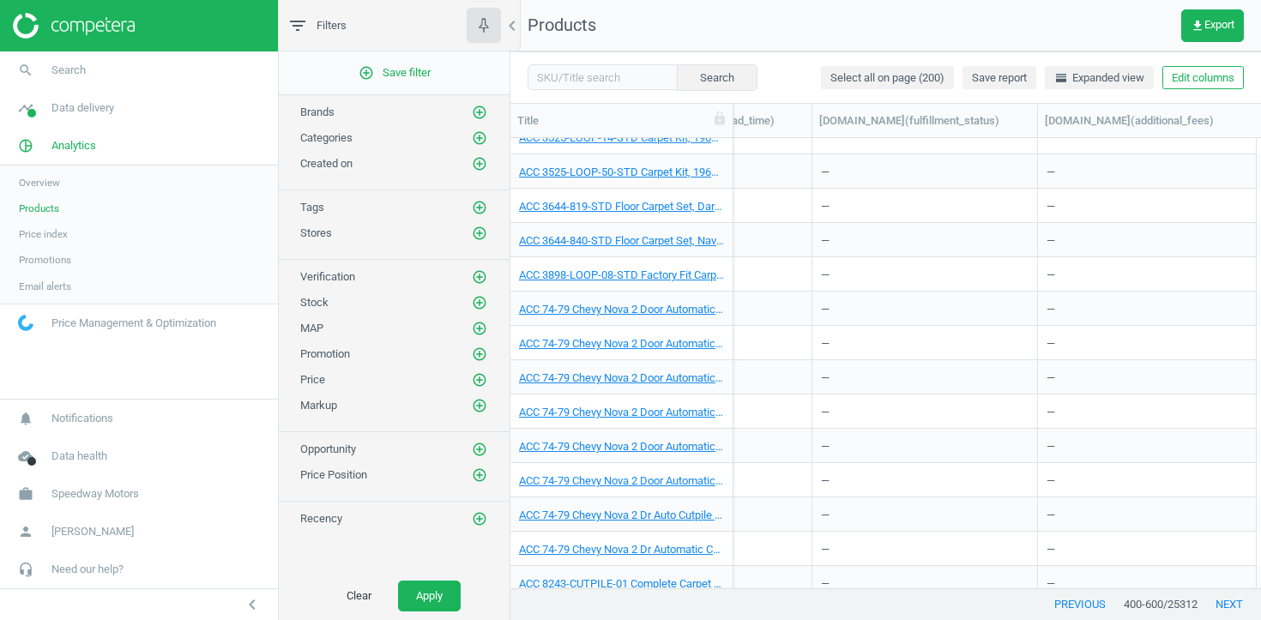
scroll to position [6412, 0]
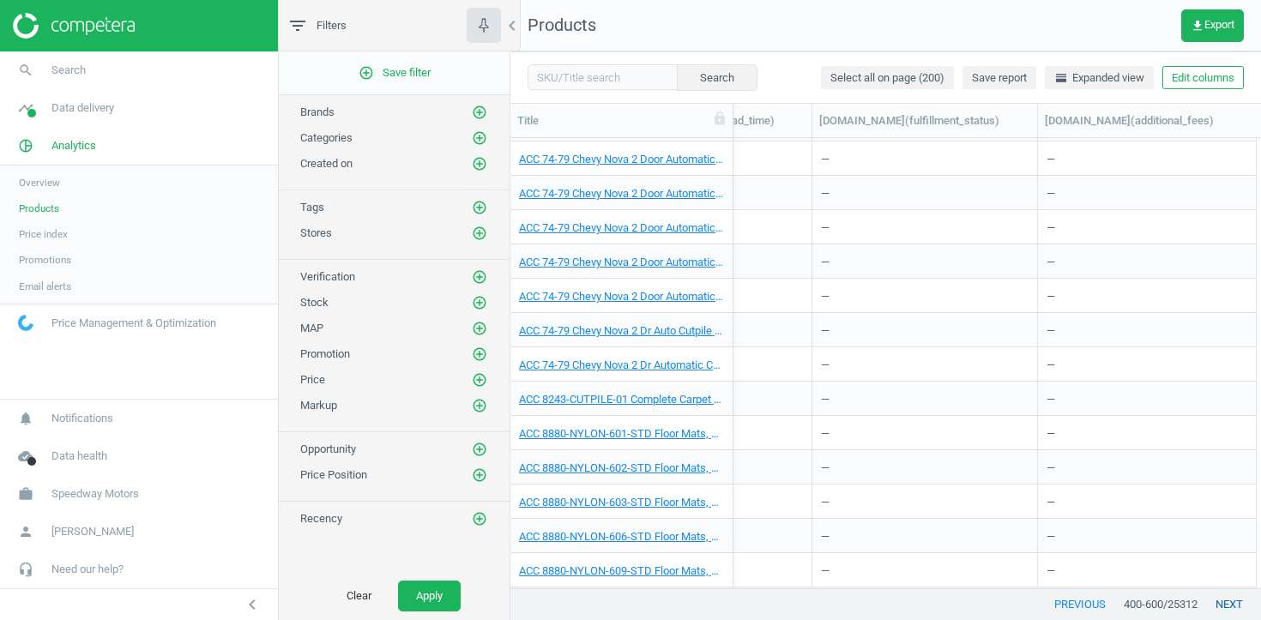
click at [1212, 600] on button "next" at bounding box center [1228, 604] width 63 height 31
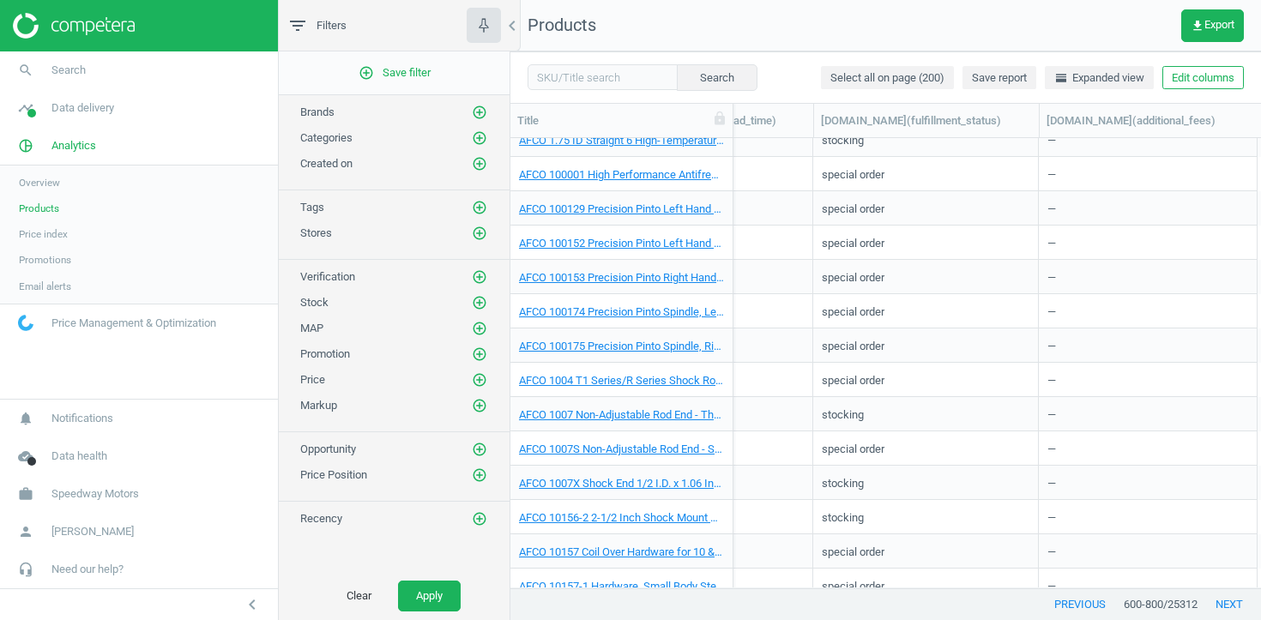
scroll to position [6285, 0]
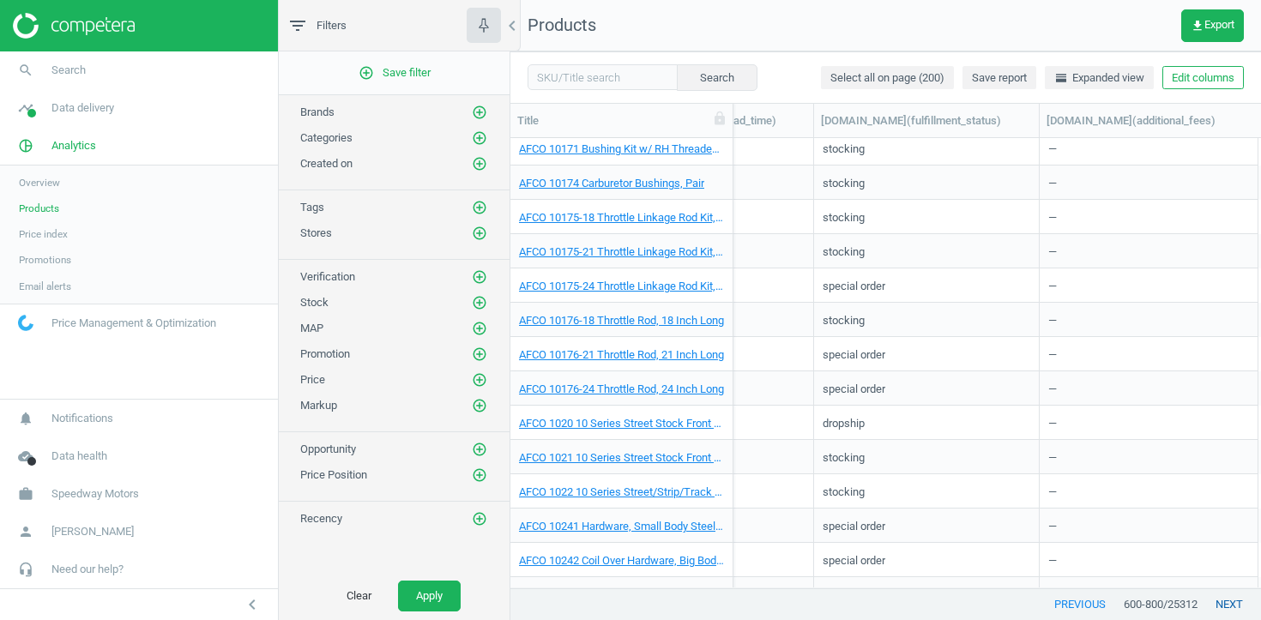
click at [1223, 604] on button "next" at bounding box center [1228, 604] width 63 height 31
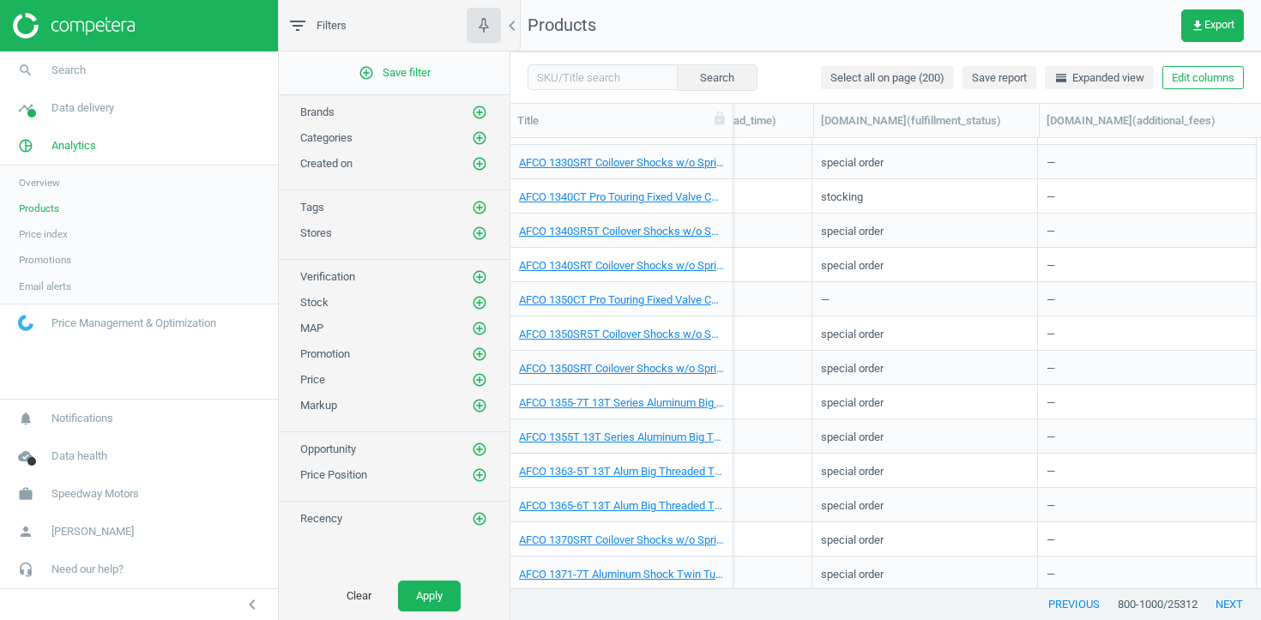
scroll to position [2295, 0]
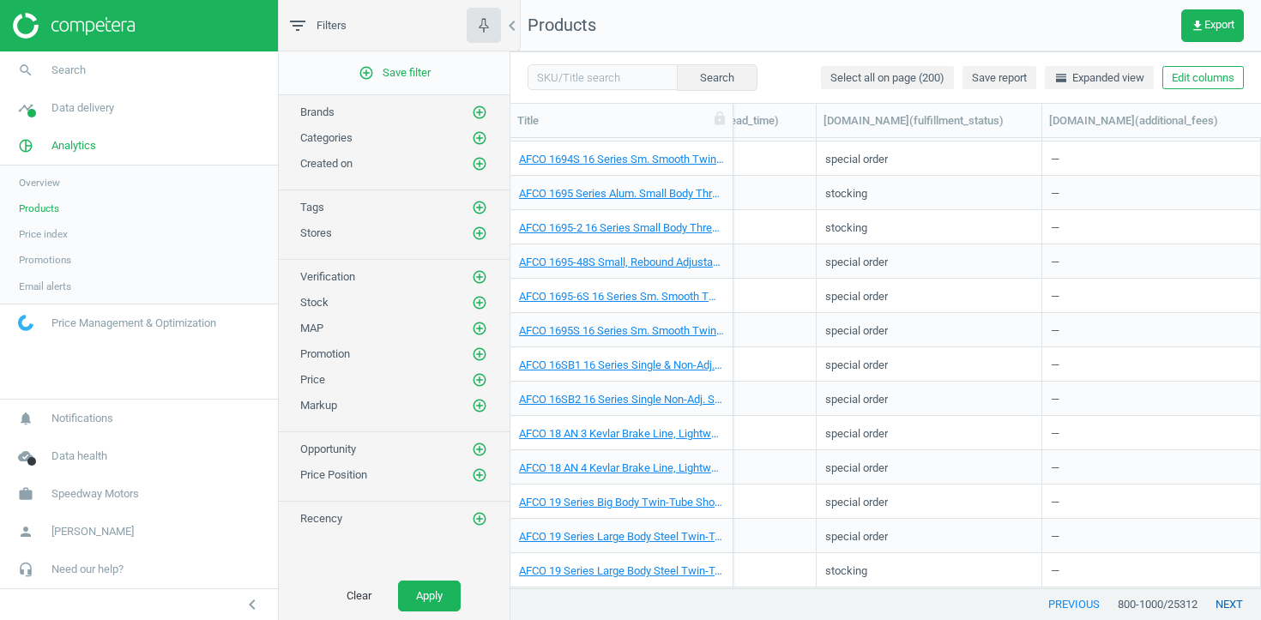
click at [1220, 604] on button "next" at bounding box center [1228, 604] width 63 height 31
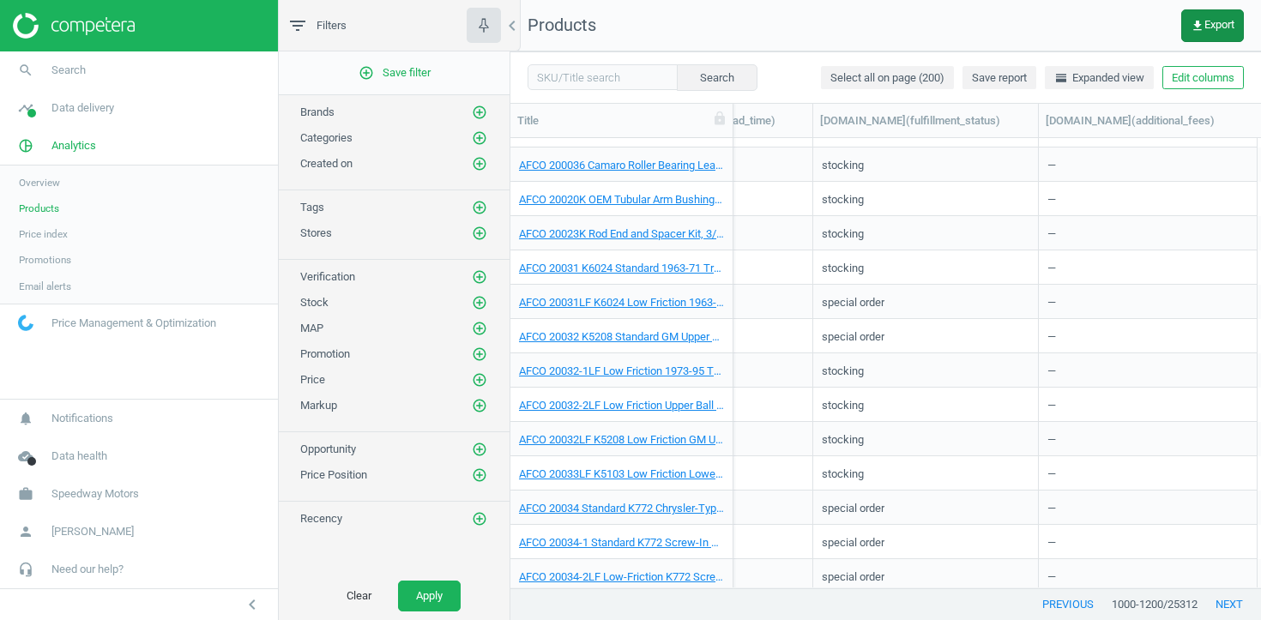
click at [1201, 41] on button "get_app Export" at bounding box center [1212, 25] width 63 height 33
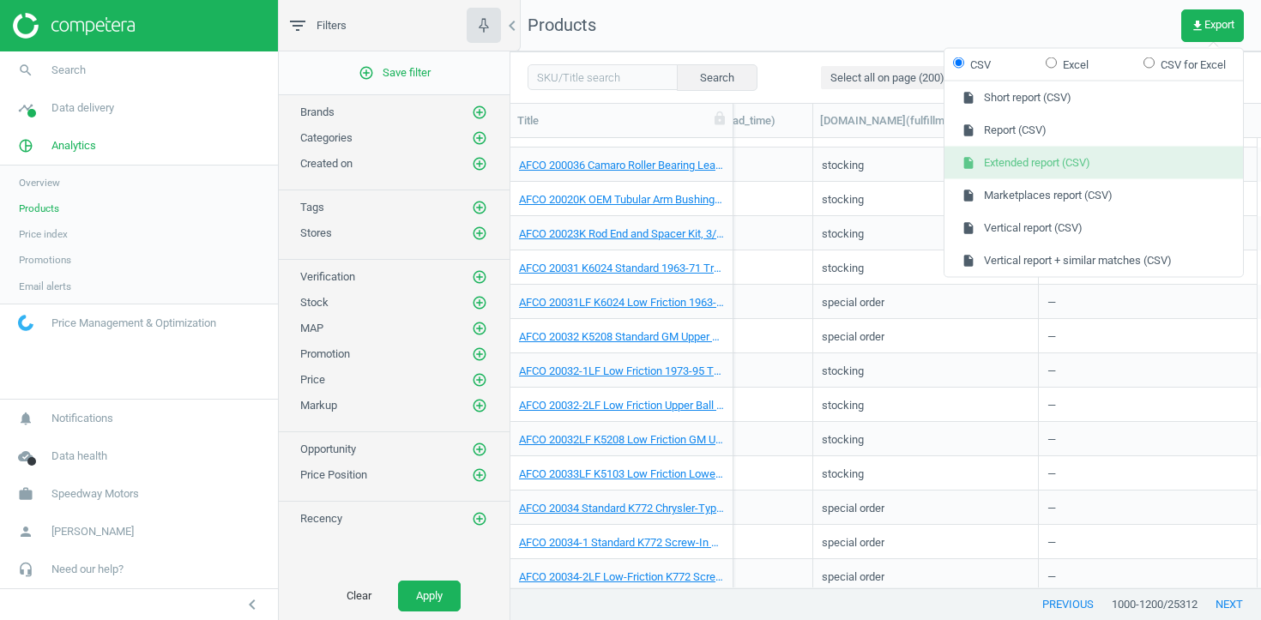
click at [1139, 161] on button "insert_drive_file Extended report (CSV)" at bounding box center [1093, 163] width 298 height 33
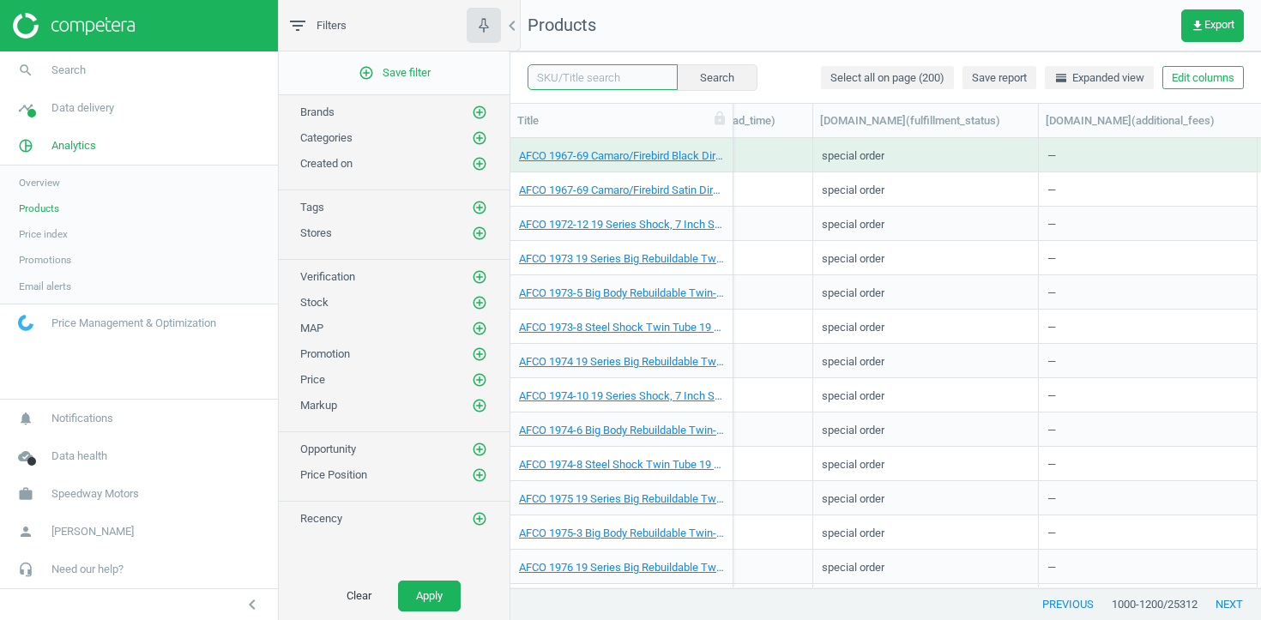
click at [614, 73] on input "text" at bounding box center [602, 77] width 150 height 26
paste input "38541700 38577043 92650008 92650009 92650011 92650012 92650314 92650316 9265001…"
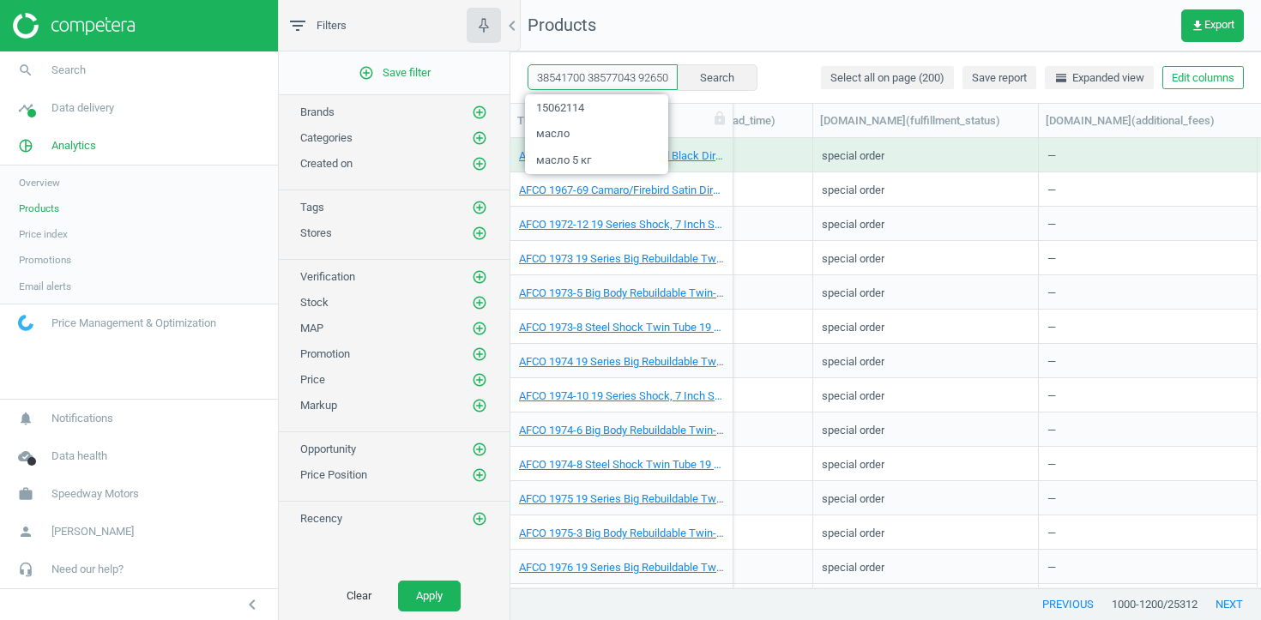
scroll to position [0, 439]
type input "38541700 38577043 92650008 92650009 92650011 92650012 92650314 92650316 9265001…"
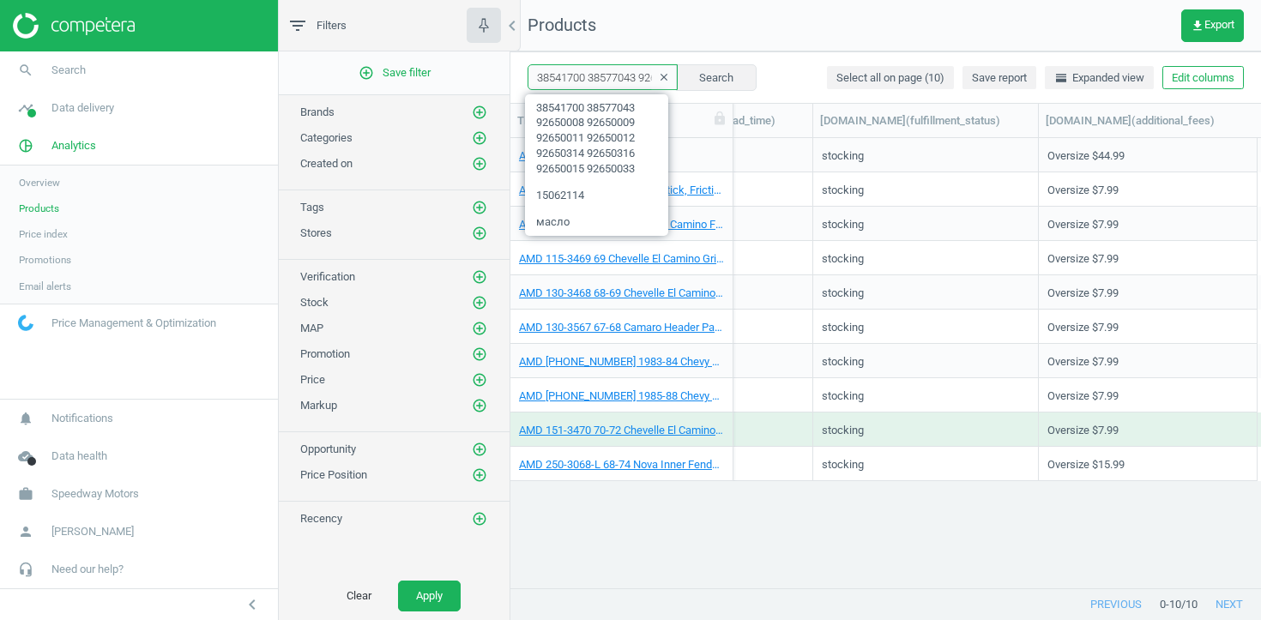
scroll to position [0, 2003]
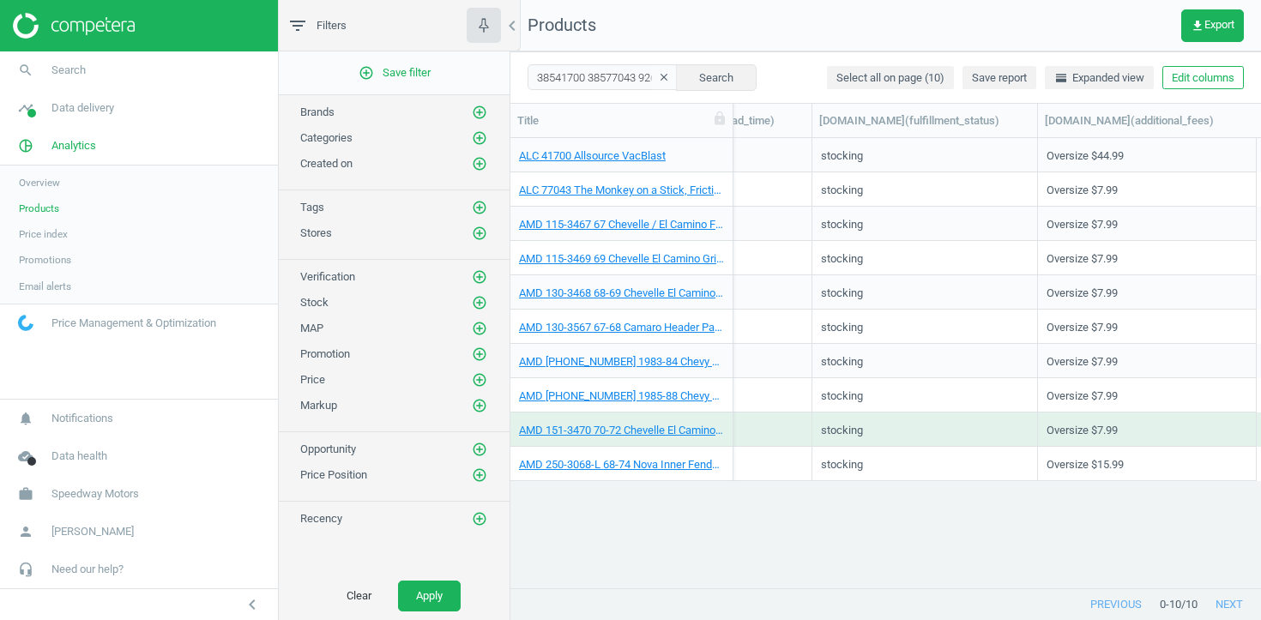
click at [768, 184] on div "0" at bounding box center [719, 189] width 168 height 30
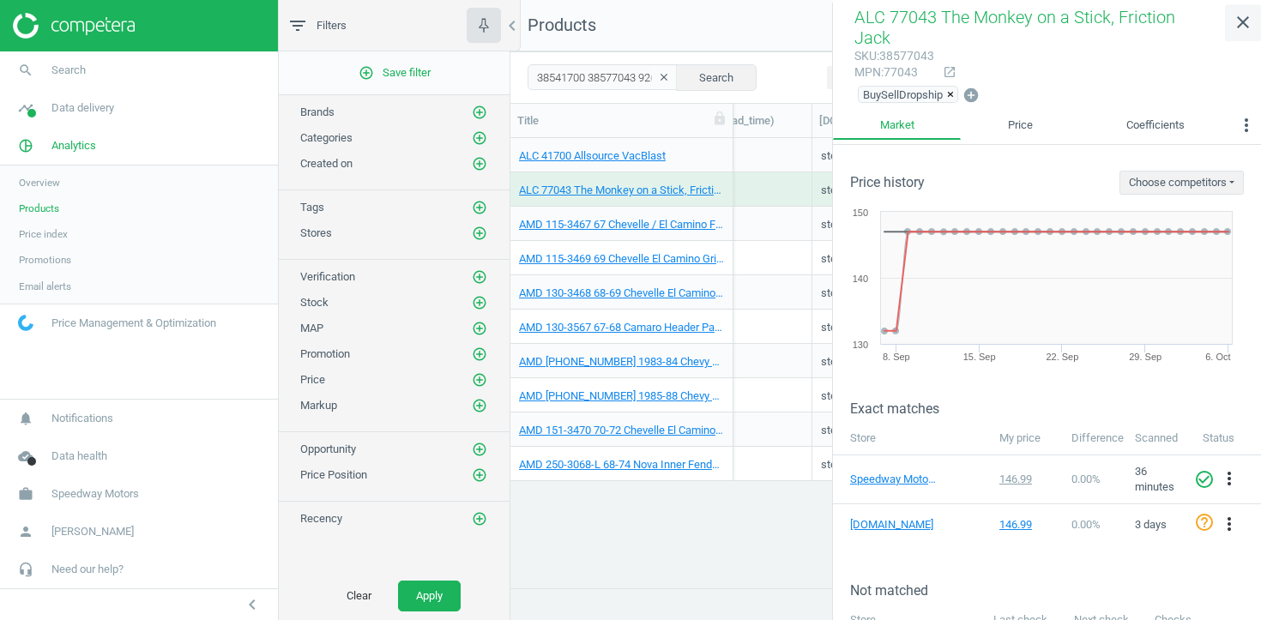
click at [1243, 27] on icon "close" at bounding box center [1242, 22] width 21 height 21
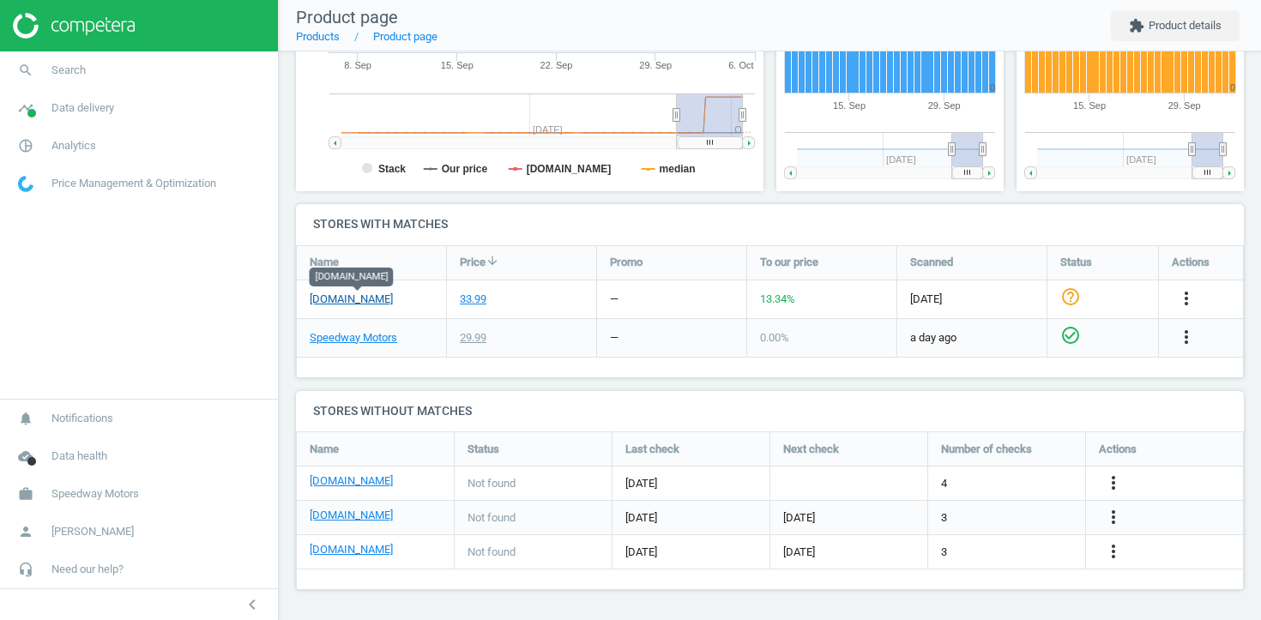
click at [364, 300] on link "summitracing.com" at bounding box center [351, 299] width 83 height 15
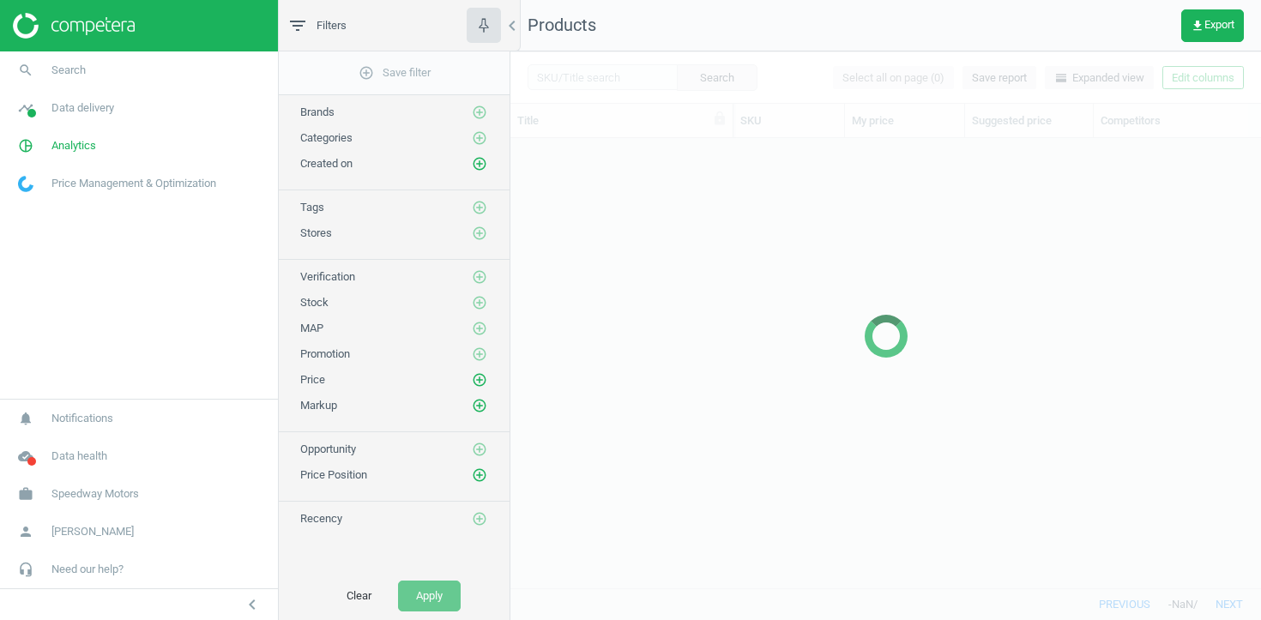
scroll to position [449, 750]
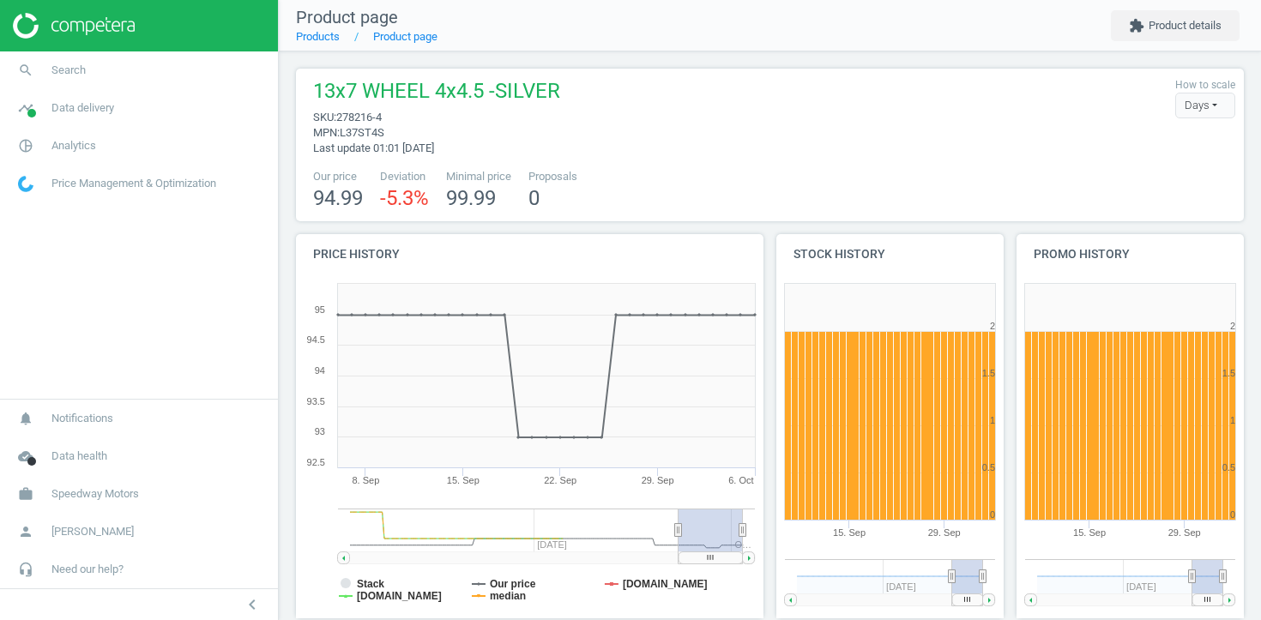
scroll to position [431, 0]
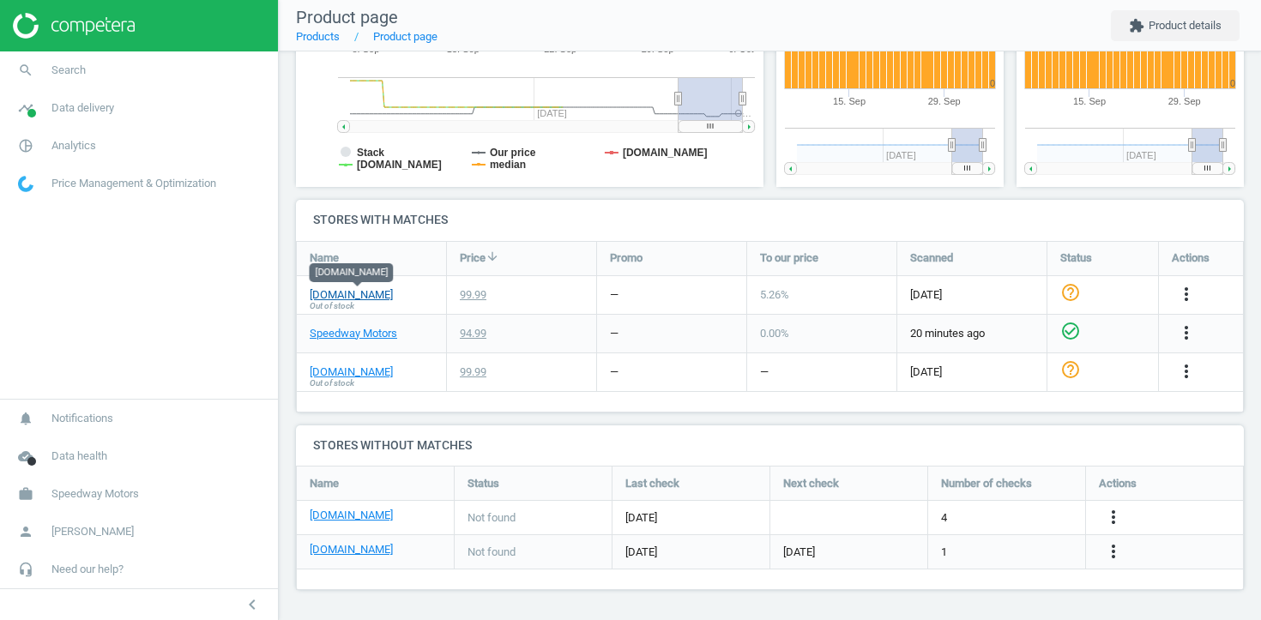
click at [374, 291] on link "[DOMAIN_NAME]" at bounding box center [351, 294] width 83 height 15
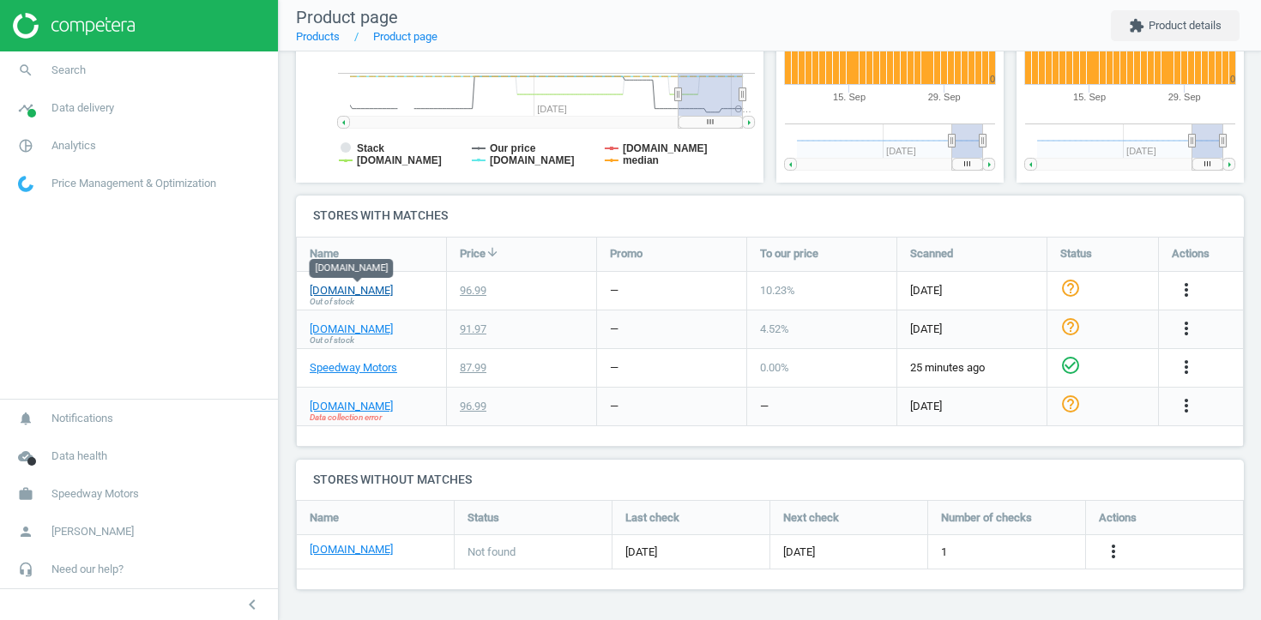
click at [358, 290] on link "summitracing.com" at bounding box center [351, 290] width 83 height 15
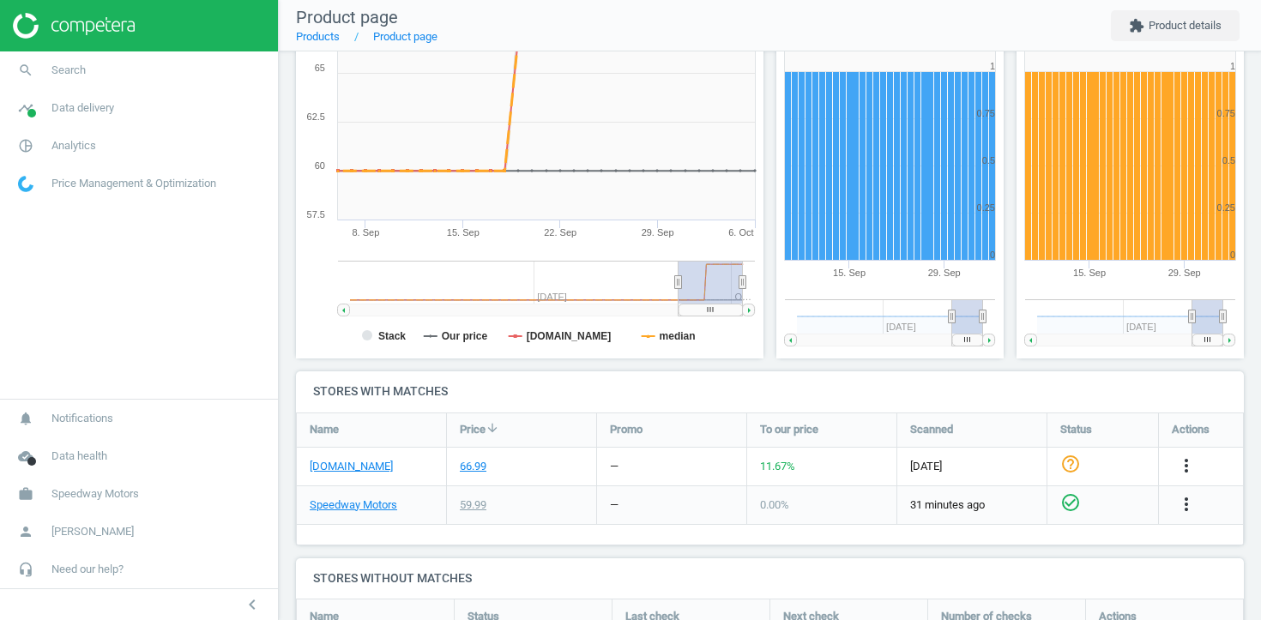
scroll to position [400, 0]
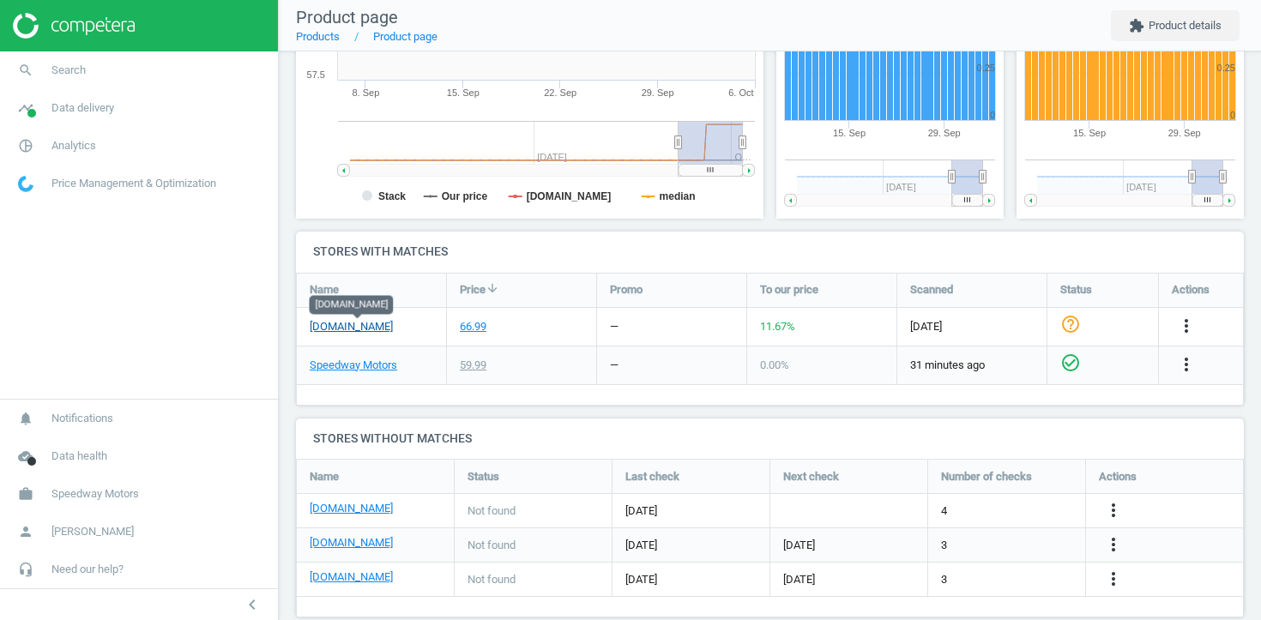
click at [375, 330] on link "summitracing.com" at bounding box center [351, 326] width 83 height 15
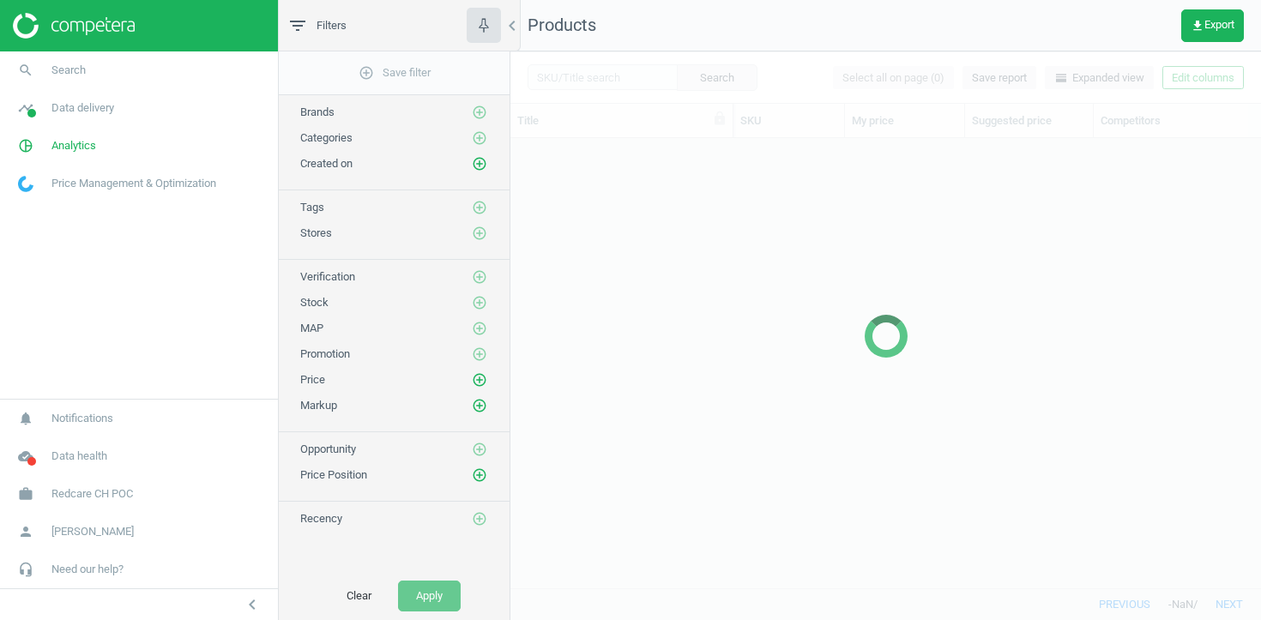
scroll to position [449, 750]
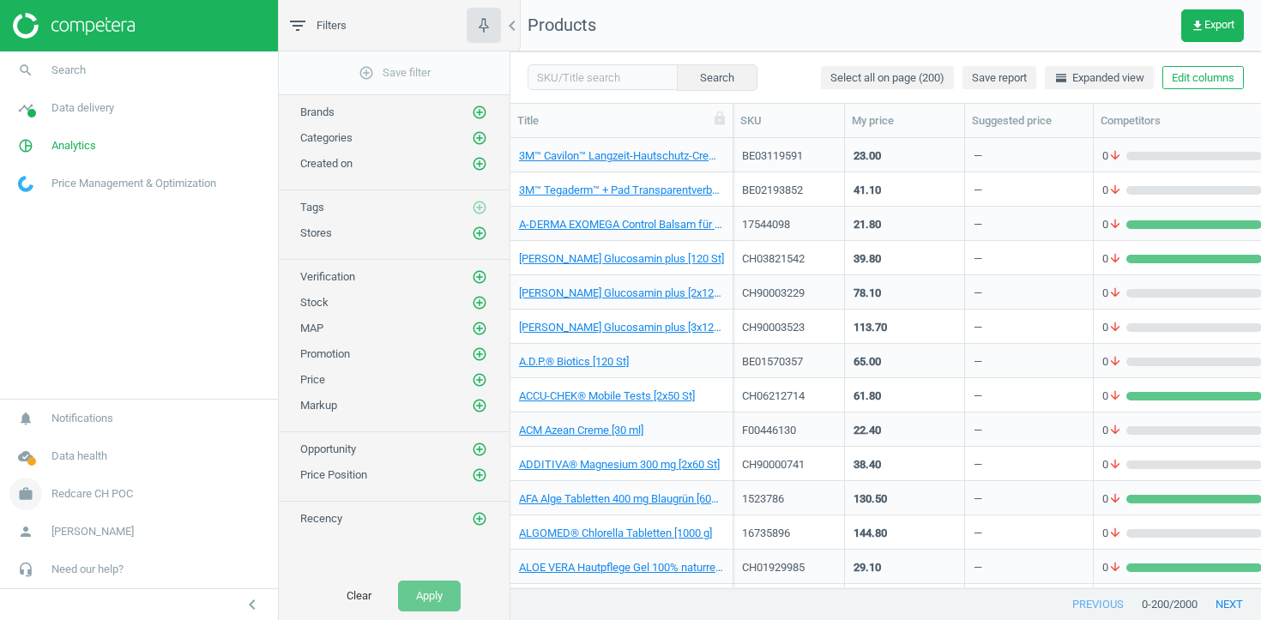
click at [98, 503] on link "work Redcare CH POC" at bounding box center [139, 494] width 278 height 38
click at [81, 469] on span "Campaign settings" at bounding box center [61, 469] width 84 height 14
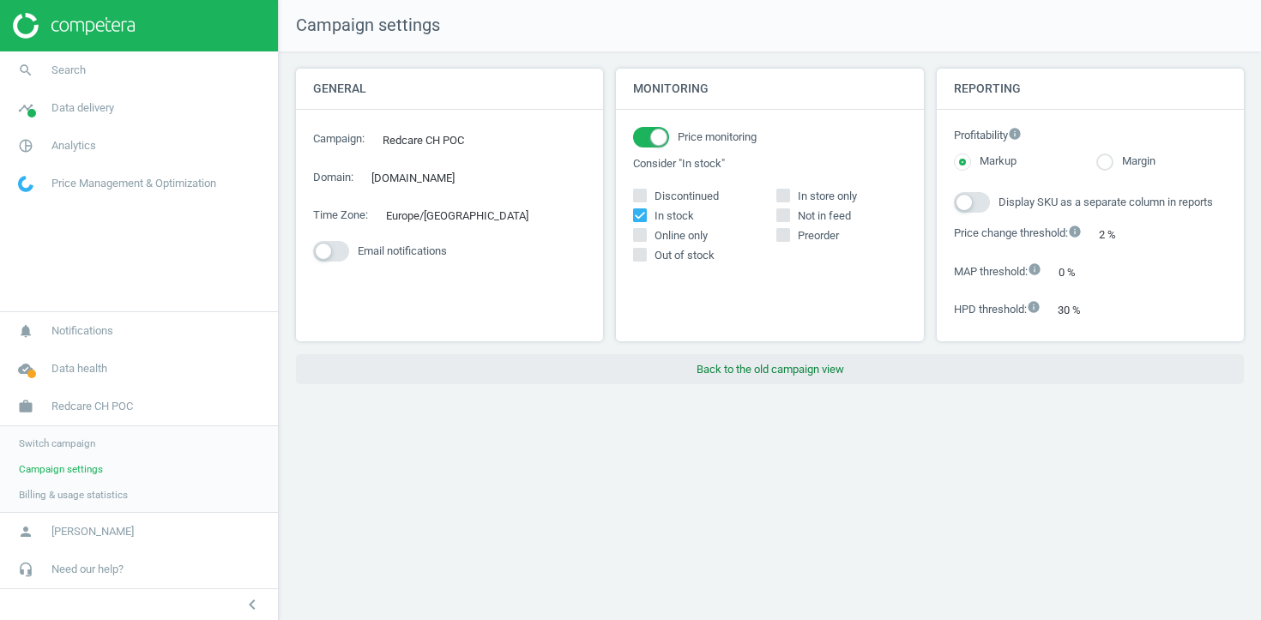
click at [748, 373] on button "Back to the old campaign view" at bounding box center [770, 369] width 948 height 31
click at [738, 376] on button "Back to the old campaign view" at bounding box center [770, 369] width 948 height 31
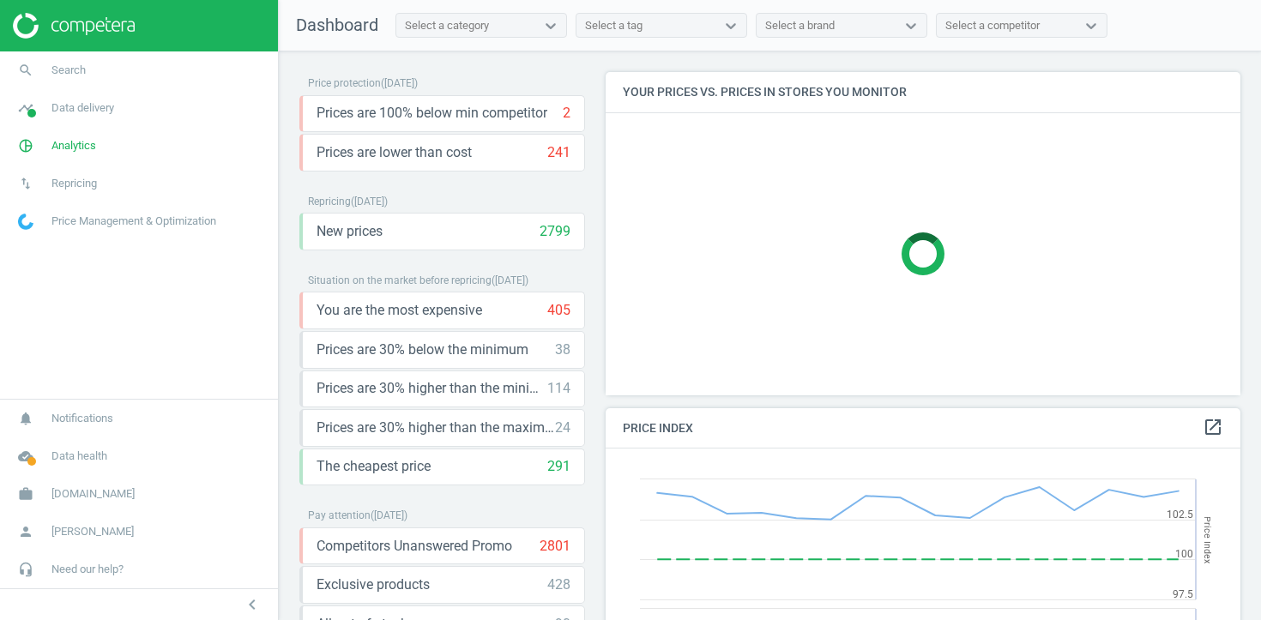
scroll to position [358, 635]
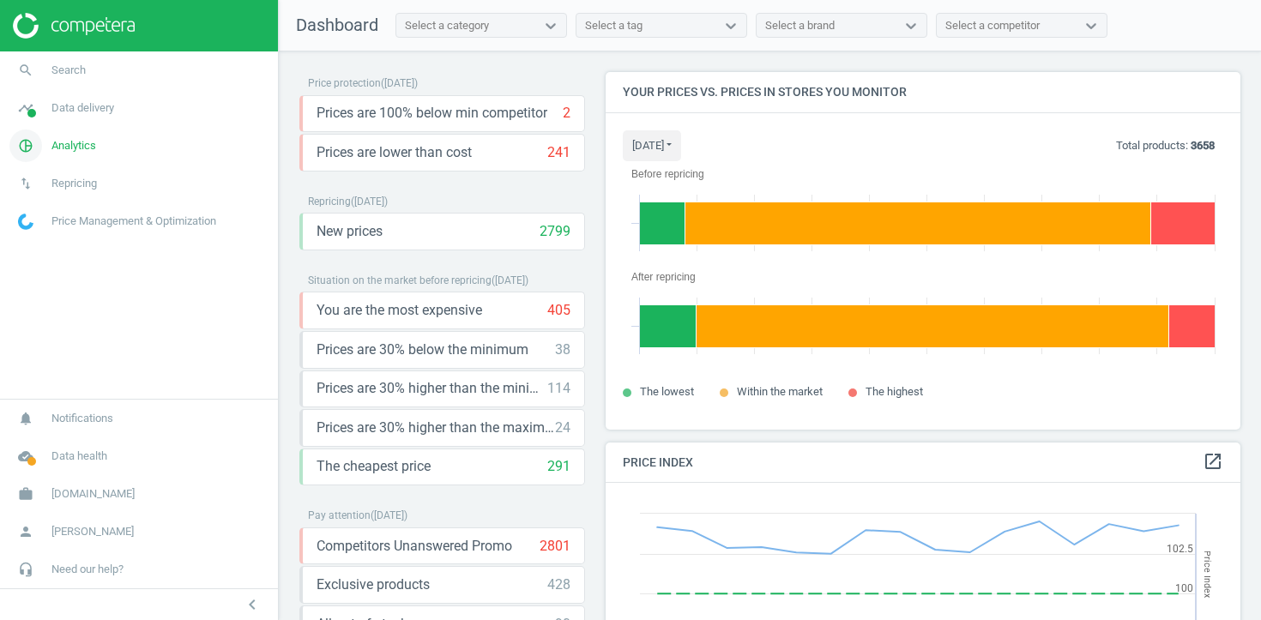
click at [79, 137] on link "pie_chart_outlined Analytics" at bounding box center [139, 146] width 278 height 38
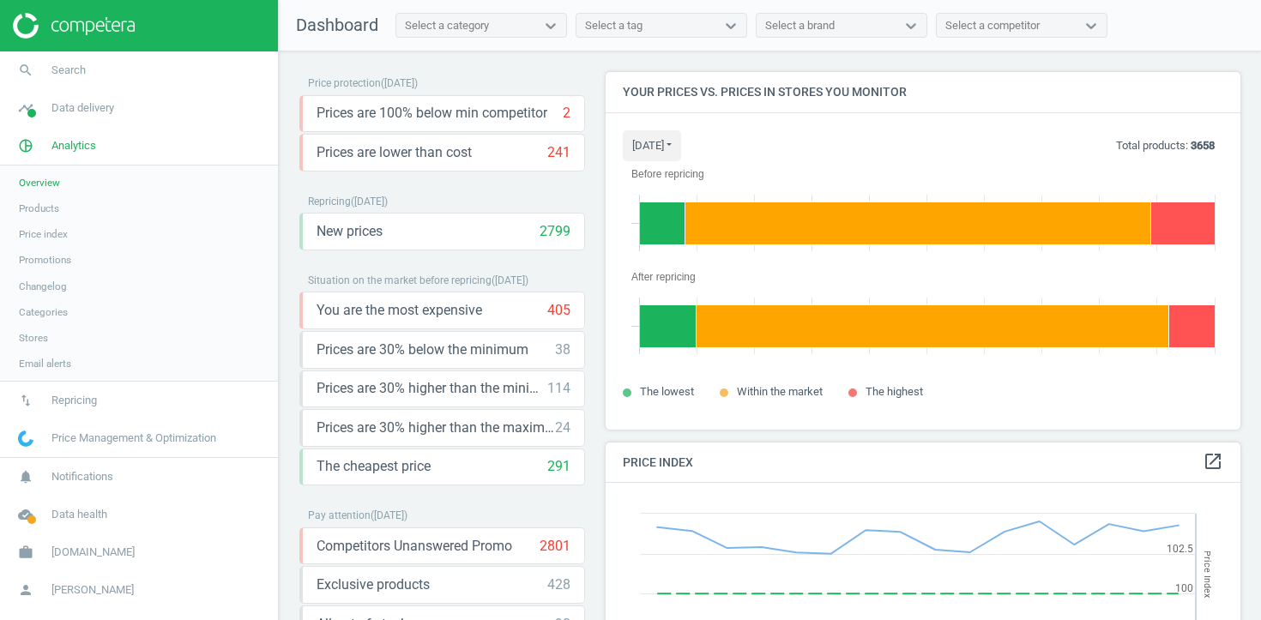
click at [42, 212] on span "Products" at bounding box center [39, 209] width 40 height 14
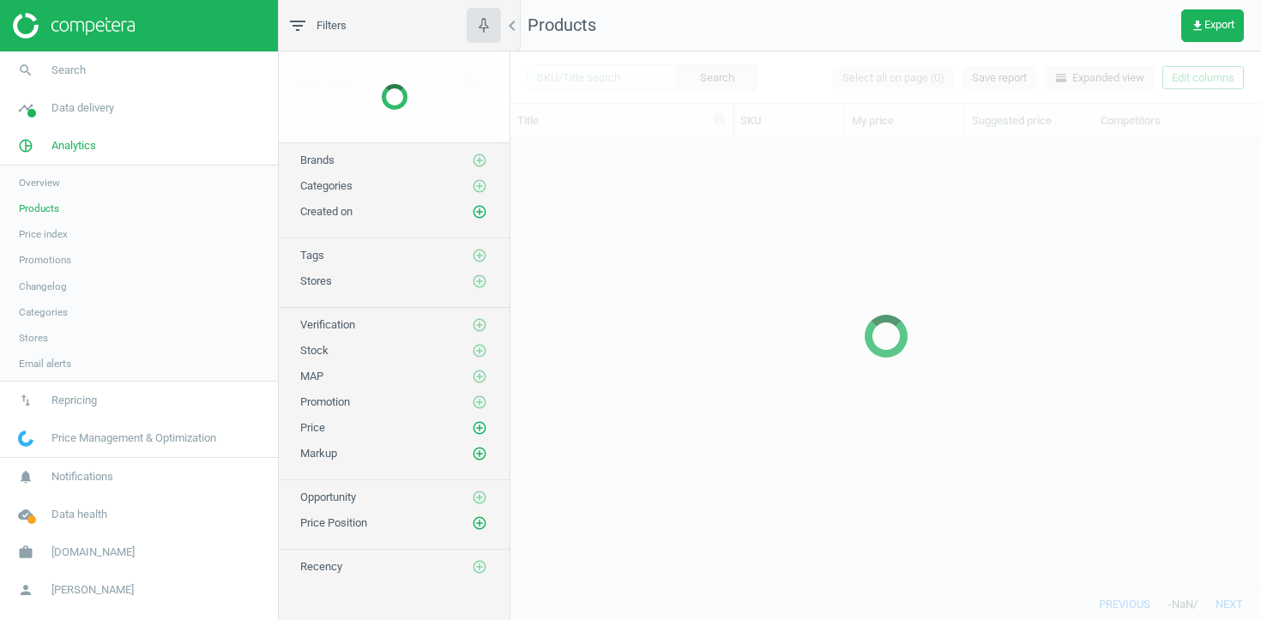
scroll to position [449, 750]
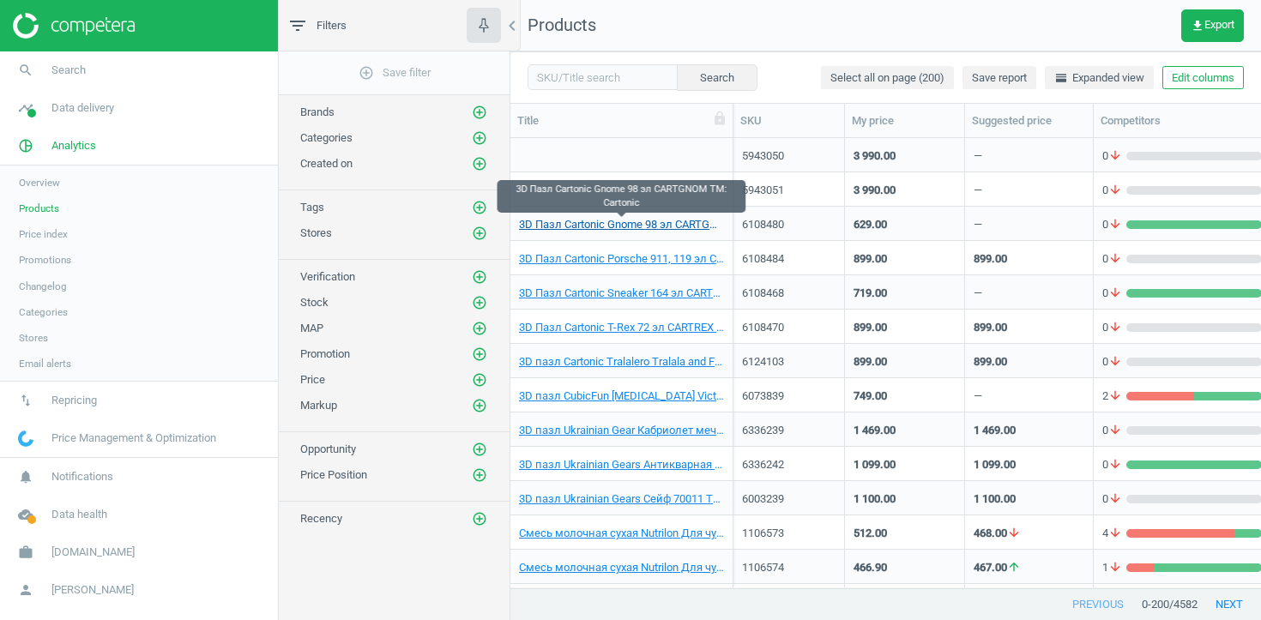
click at [563, 225] on link "3D Пазл Cartonic Gnome 98 эл CARTGNOM TM: Cartonic" at bounding box center [621, 224] width 205 height 15
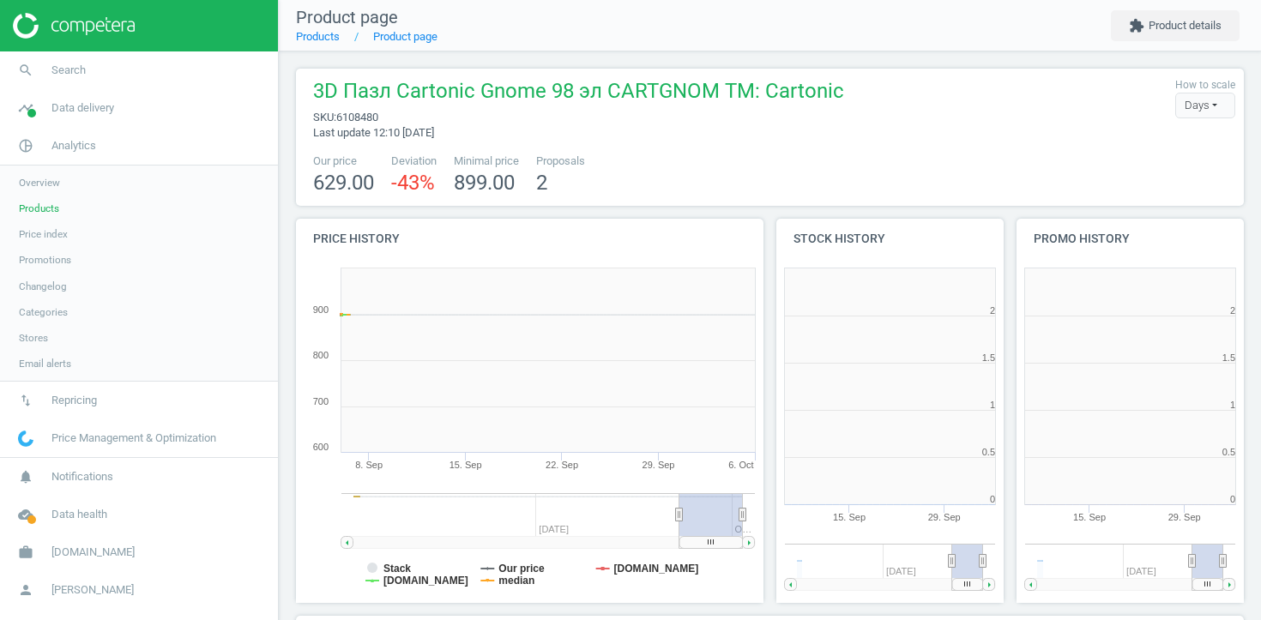
scroll to position [344, 228]
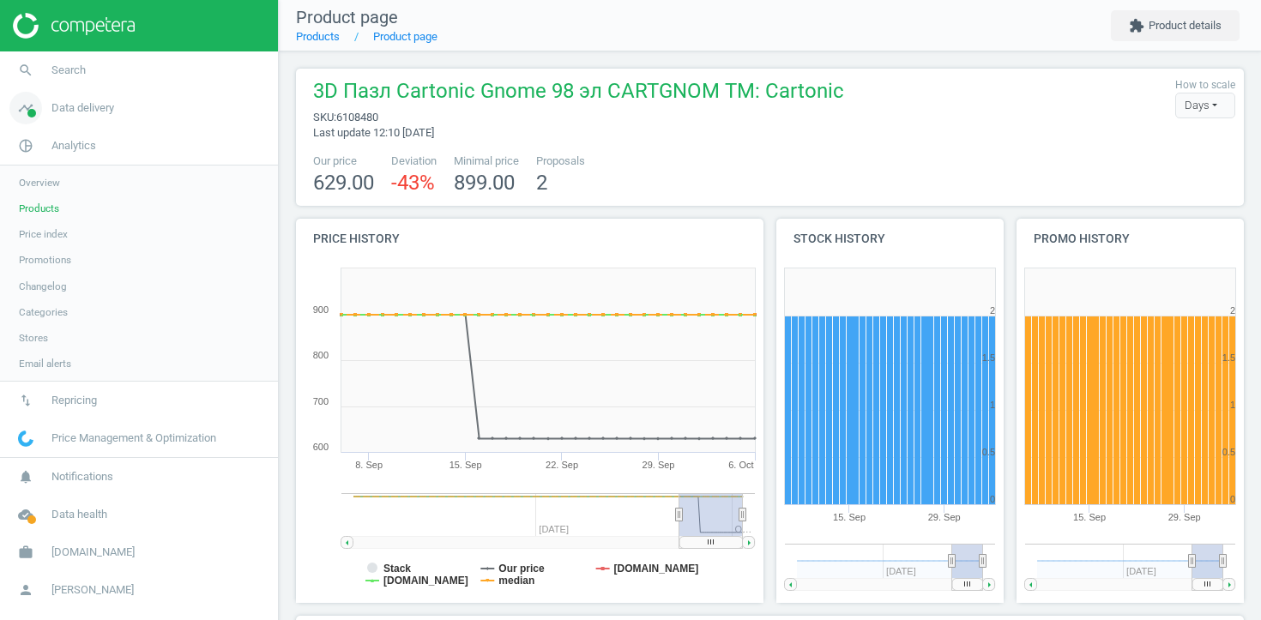
click at [61, 108] on span "Data delivery" at bounding box center [82, 107] width 63 height 15
click at [41, 254] on span "Stores" at bounding box center [33, 249] width 29 height 14
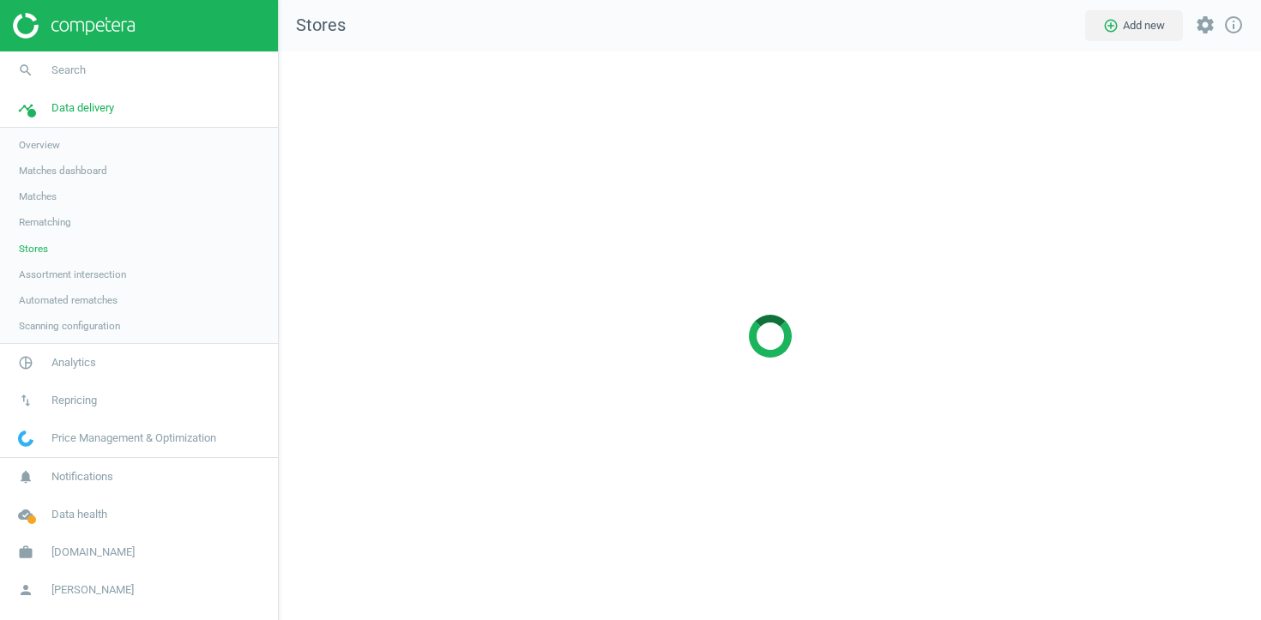
scroll to position [569, 983]
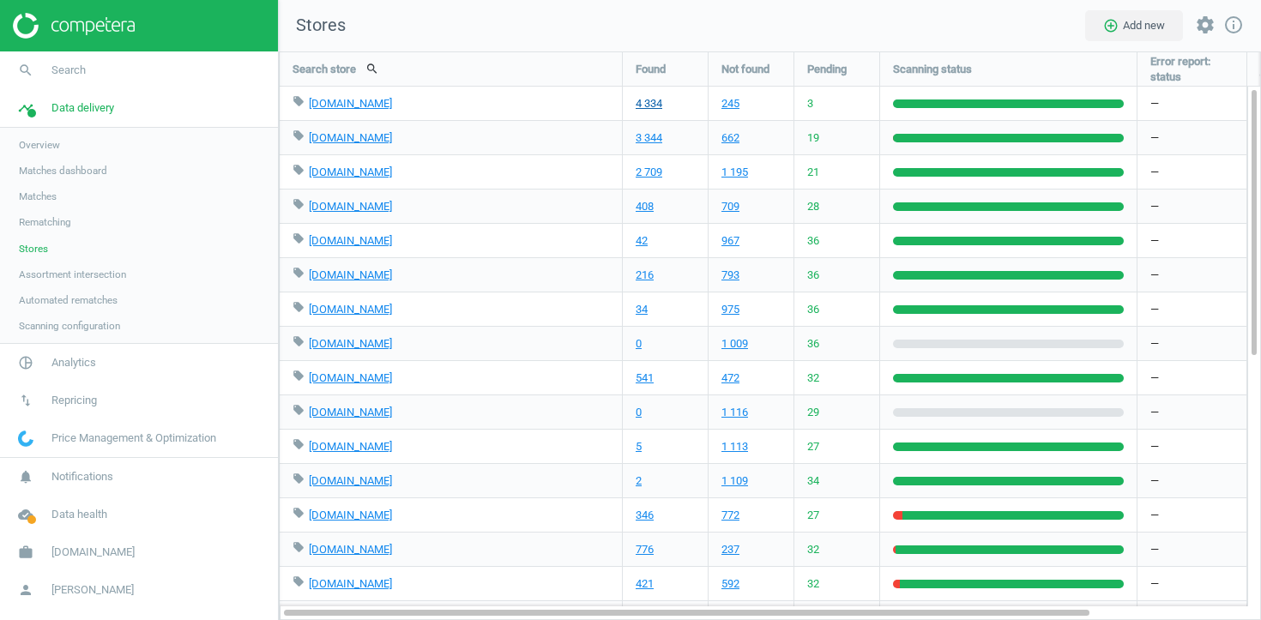
click at [651, 98] on link "4 334" at bounding box center [648, 103] width 27 height 15
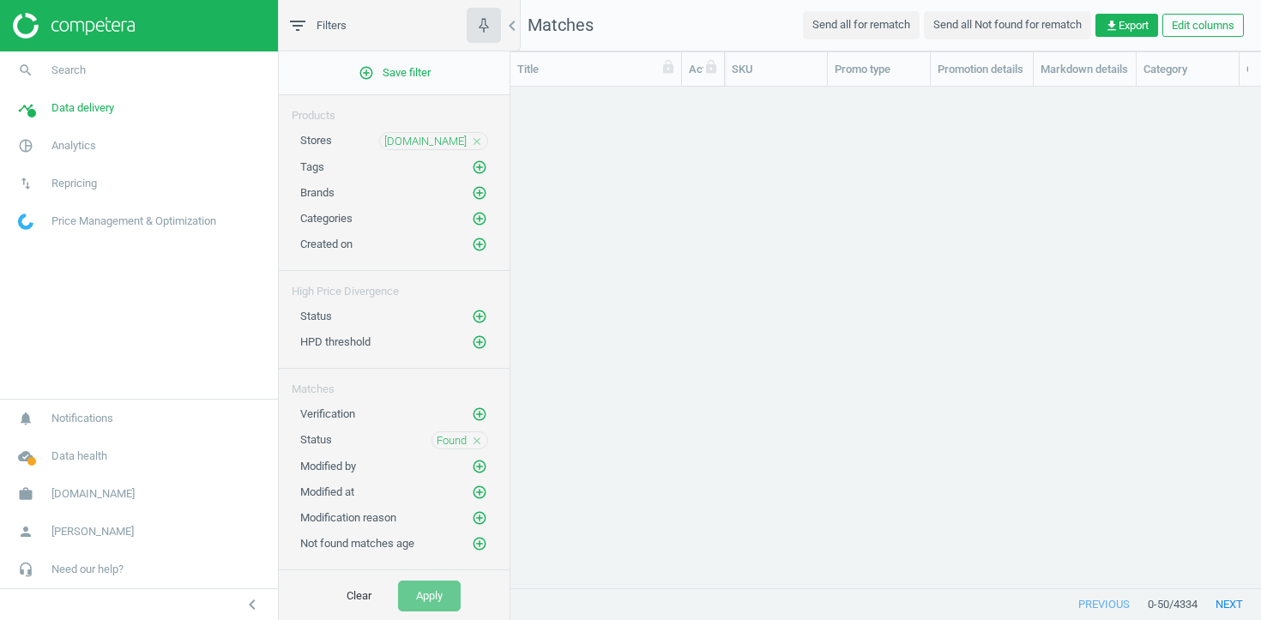
scroll to position [501, 750]
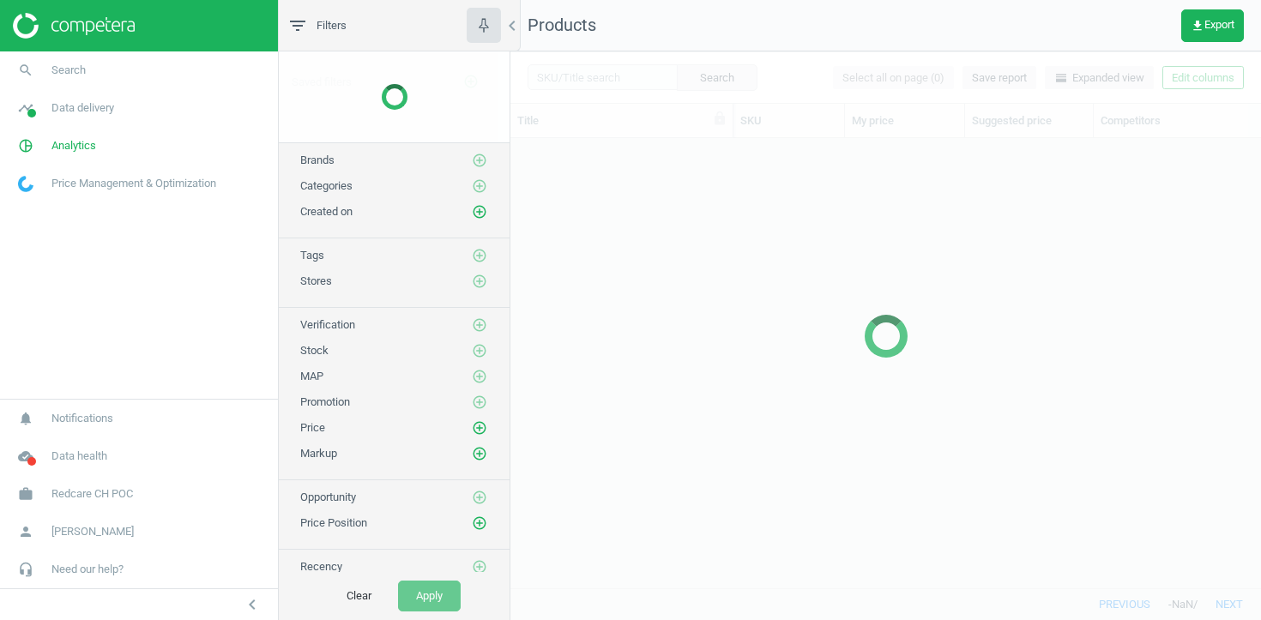
scroll to position [449, 750]
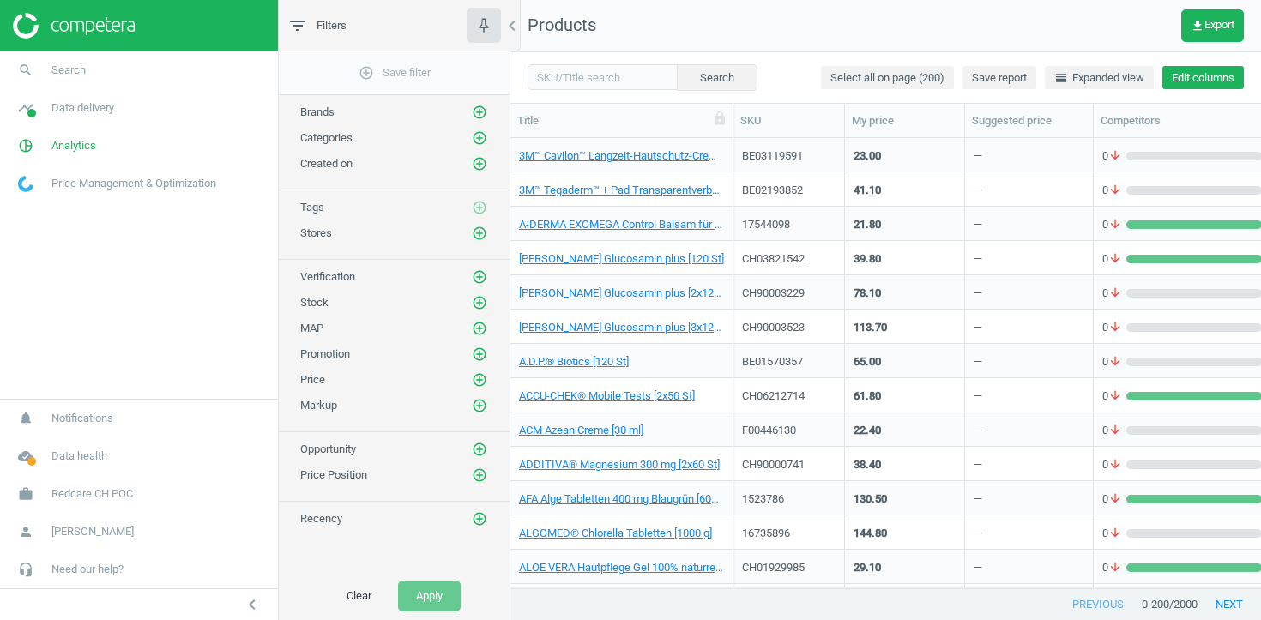
click at [1200, 75] on button "Edit columns" at bounding box center [1202, 78] width 81 height 24
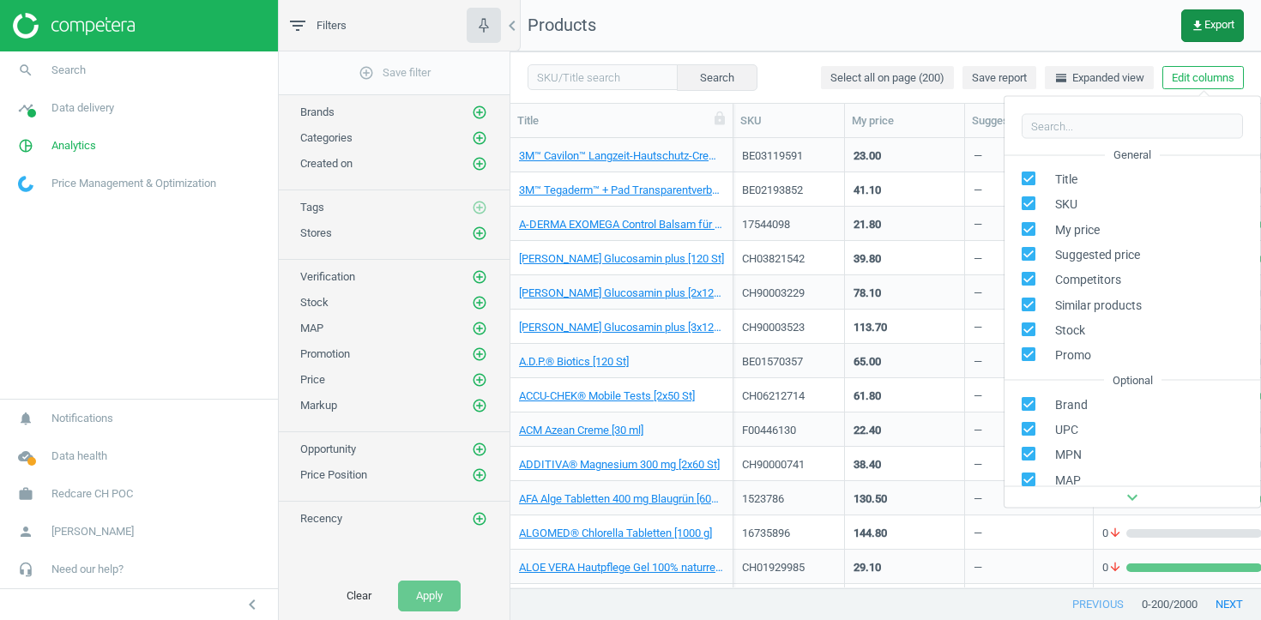
click at [1198, 33] on button "get_app Export" at bounding box center [1212, 25] width 63 height 33
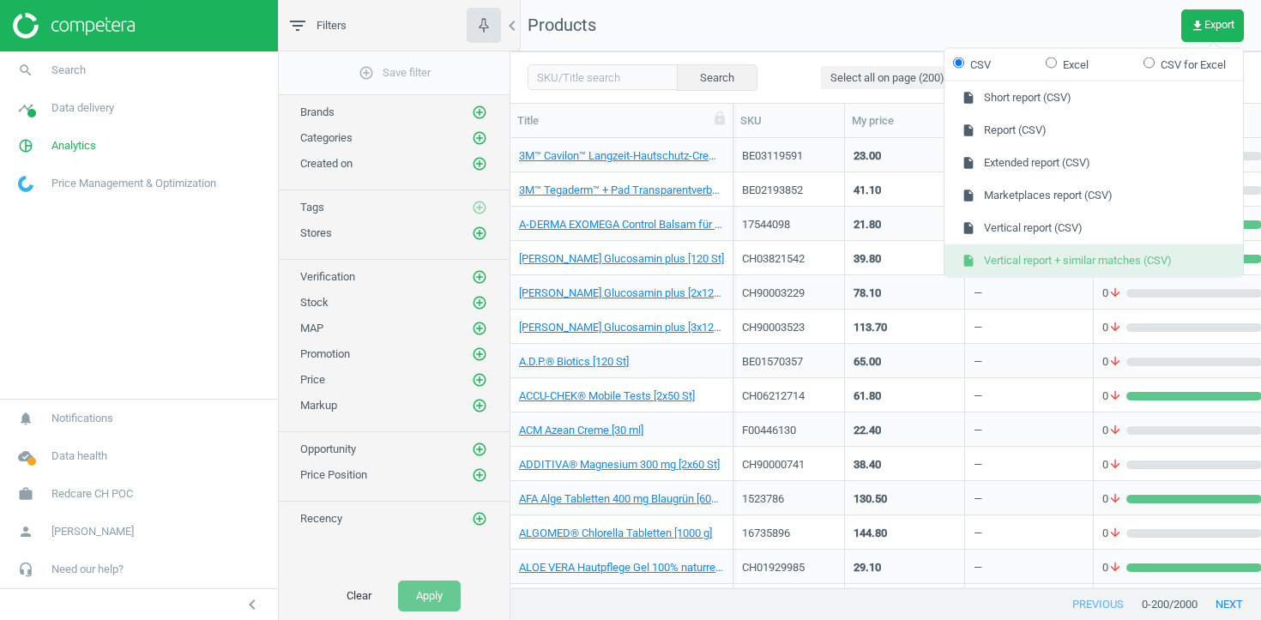
click at [1052, 272] on button "insert_drive_file Vertical report + similar matches (CSV)" at bounding box center [1093, 260] width 298 height 33
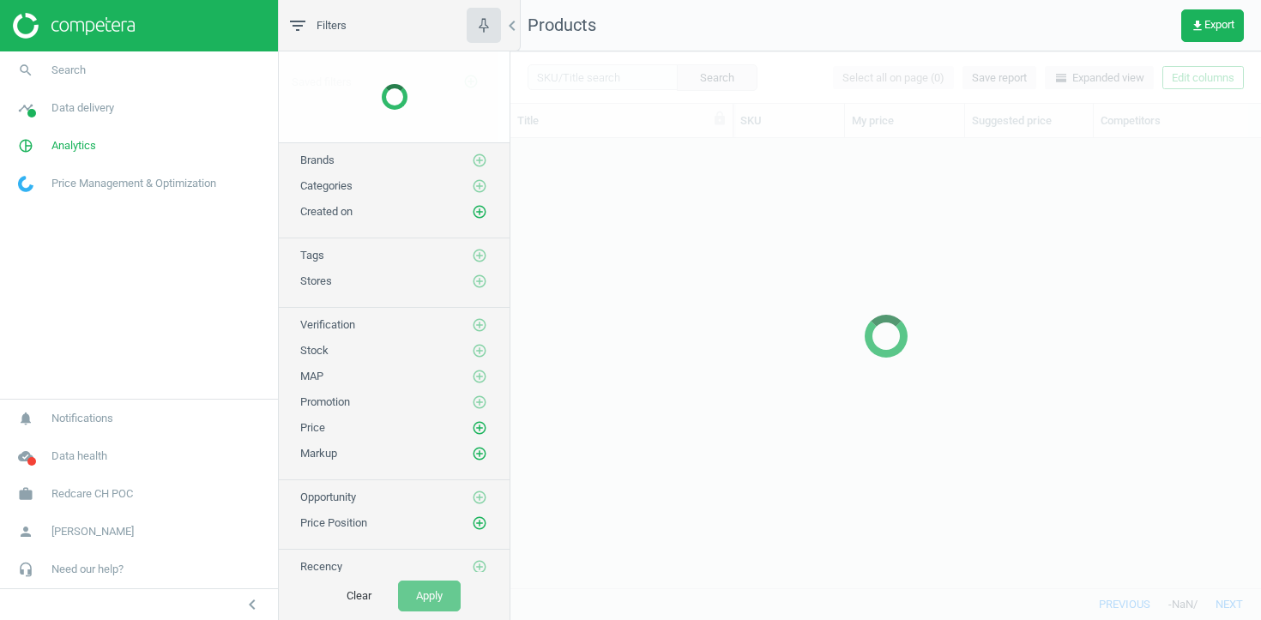
scroll to position [449, 750]
